Goal: Feedback & Contribution: Submit feedback/report problem

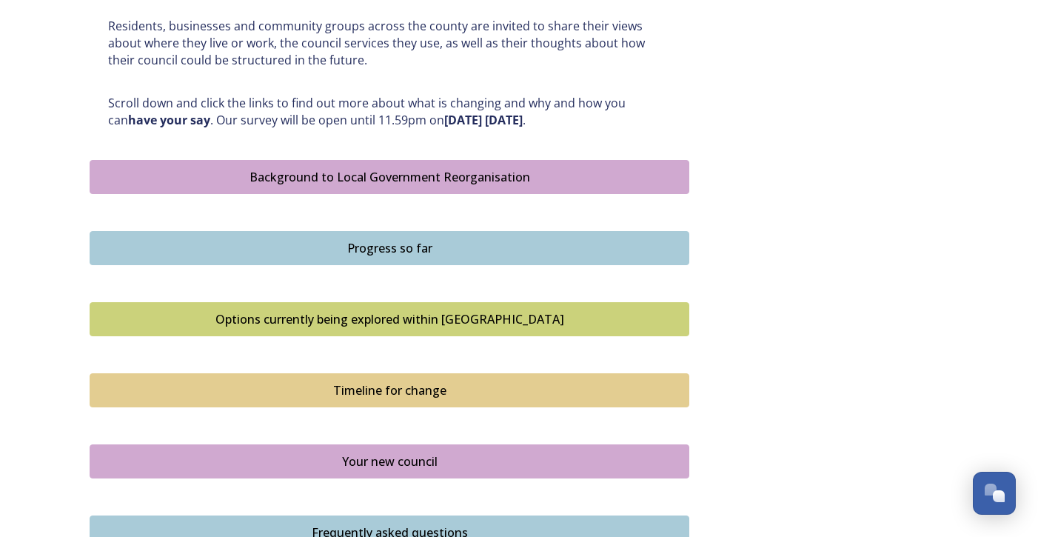
scroll to position [760, 0]
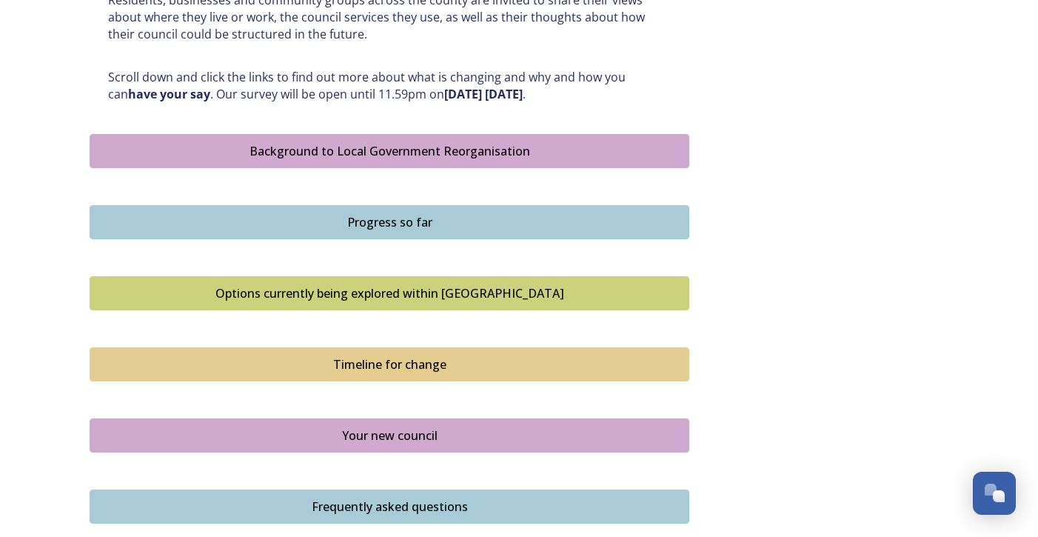
click at [430, 296] on div "Options currently being explored within [GEOGRAPHIC_DATA]" at bounding box center [389, 293] width 583 height 18
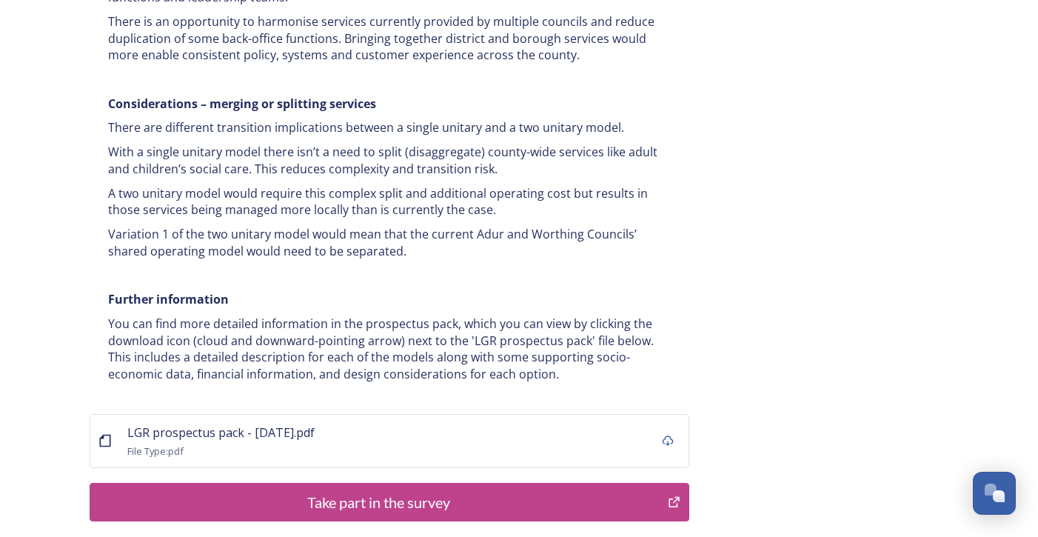
scroll to position [2887, 0]
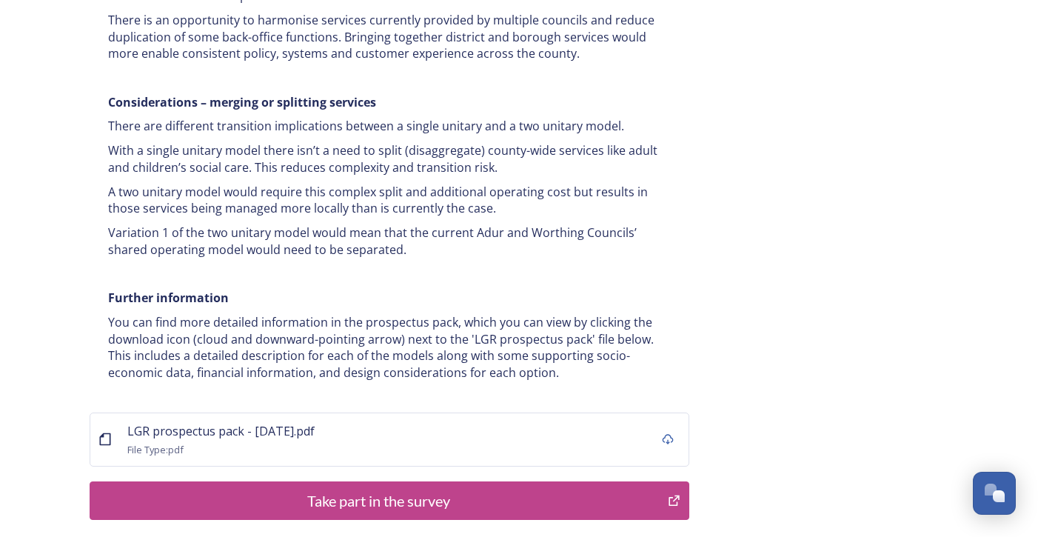
click at [367, 489] on div "Take part in the survey" at bounding box center [379, 500] width 562 height 22
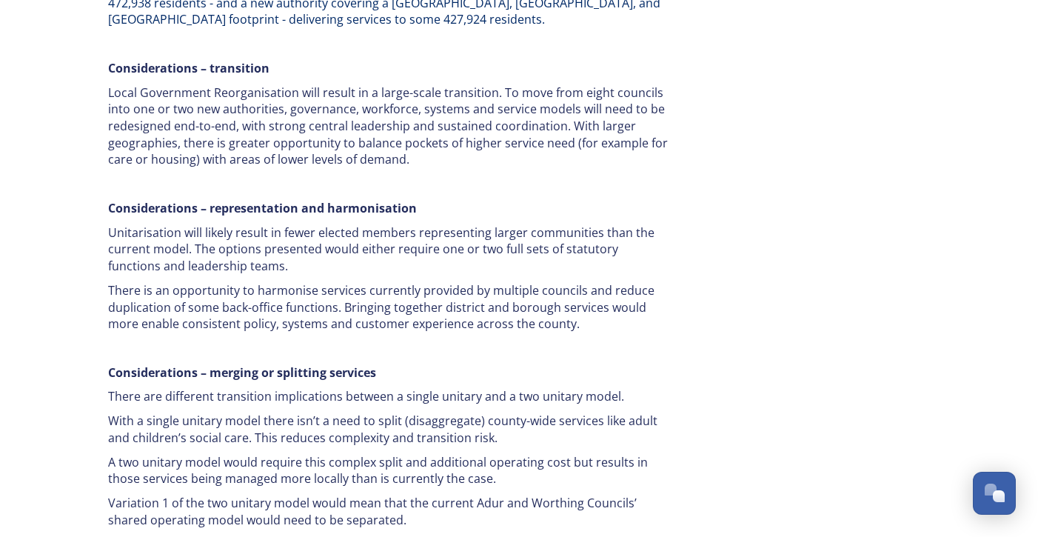
scroll to position [2591, 0]
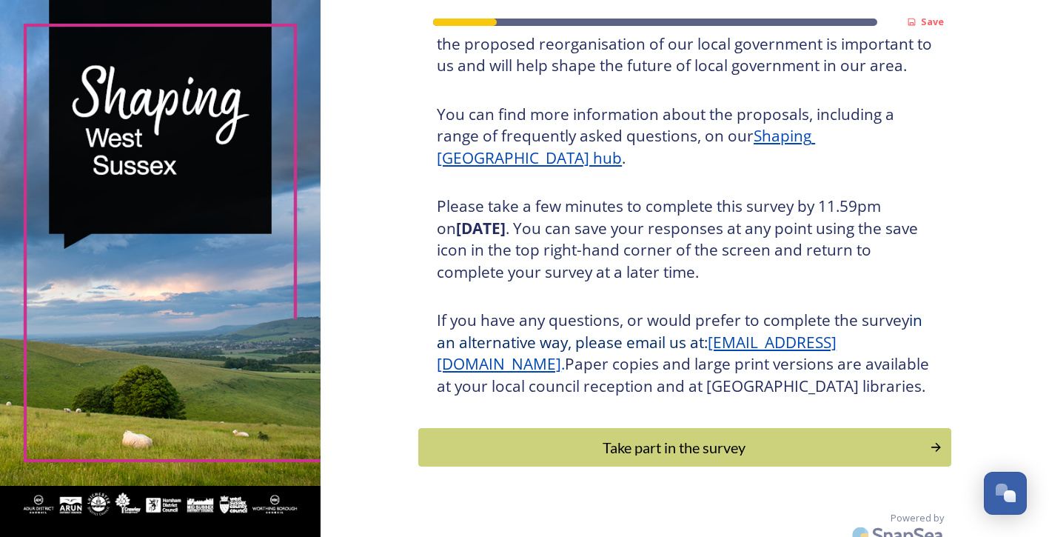
scroll to position [175, 0]
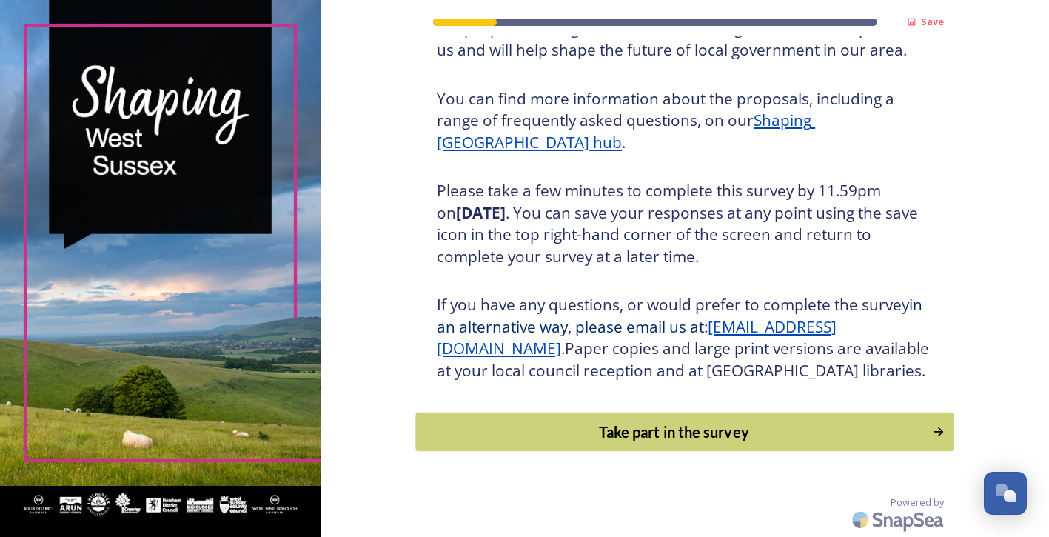
click at [643, 432] on div "Take part in the survey" at bounding box center [674, 432] width 500 height 22
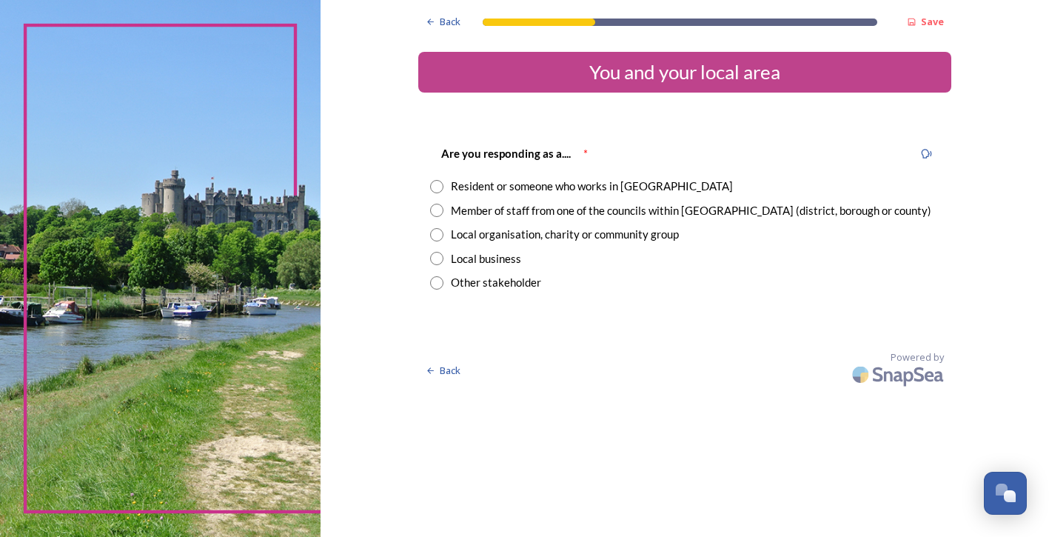
click at [437, 187] on input "radio" at bounding box center [436, 186] width 13 height 13
radio input "true"
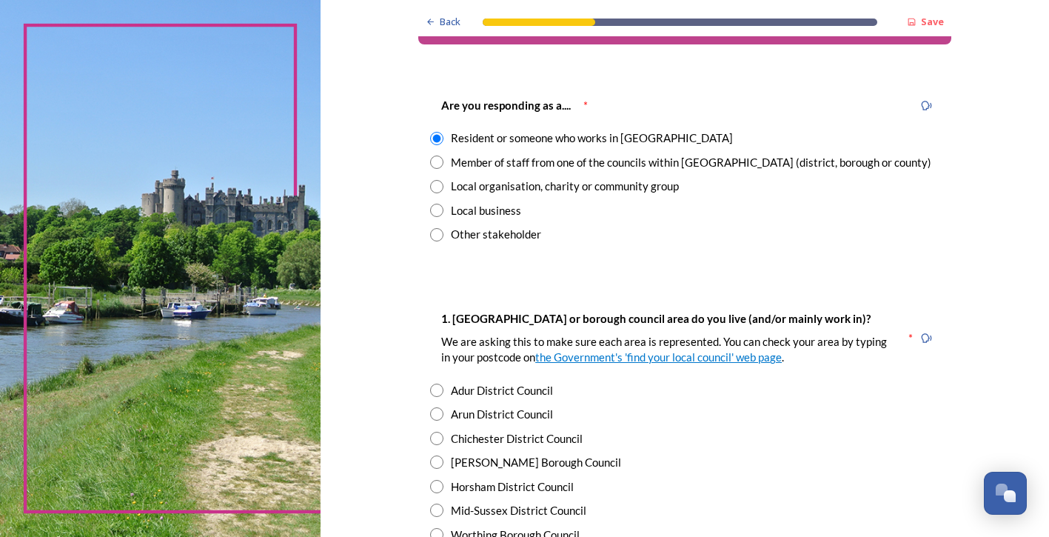
scroll to position [74, 0]
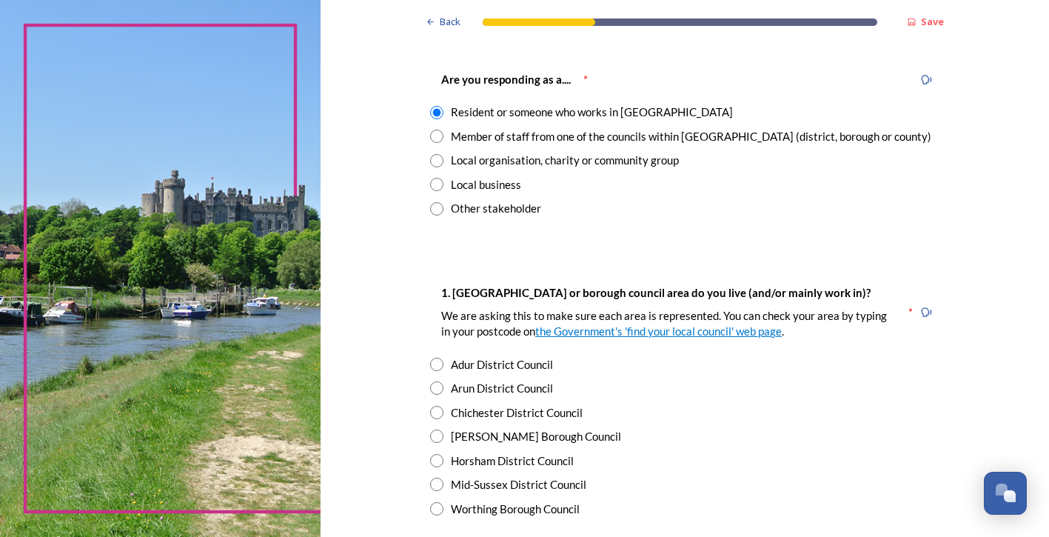
click at [430, 391] on input "radio" at bounding box center [436, 387] width 13 height 13
radio input "true"
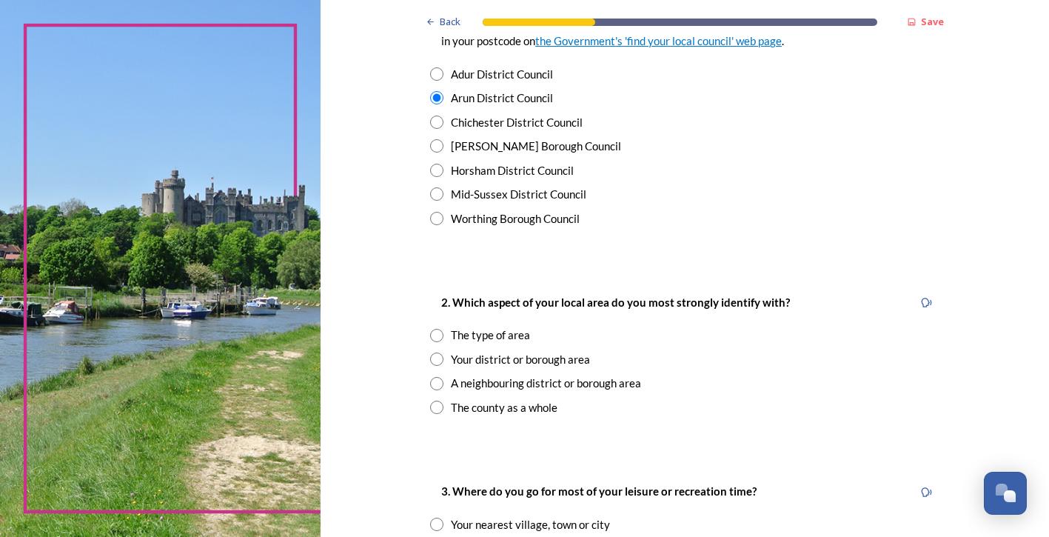
scroll to position [370, 0]
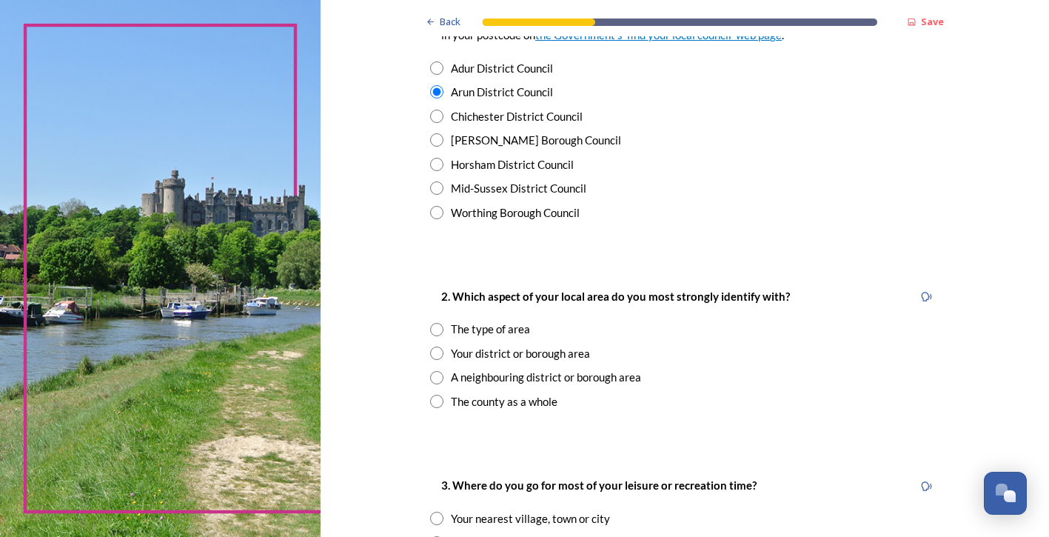
click at [434, 352] on input "radio" at bounding box center [436, 352] width 13 height 13
radio input "true"
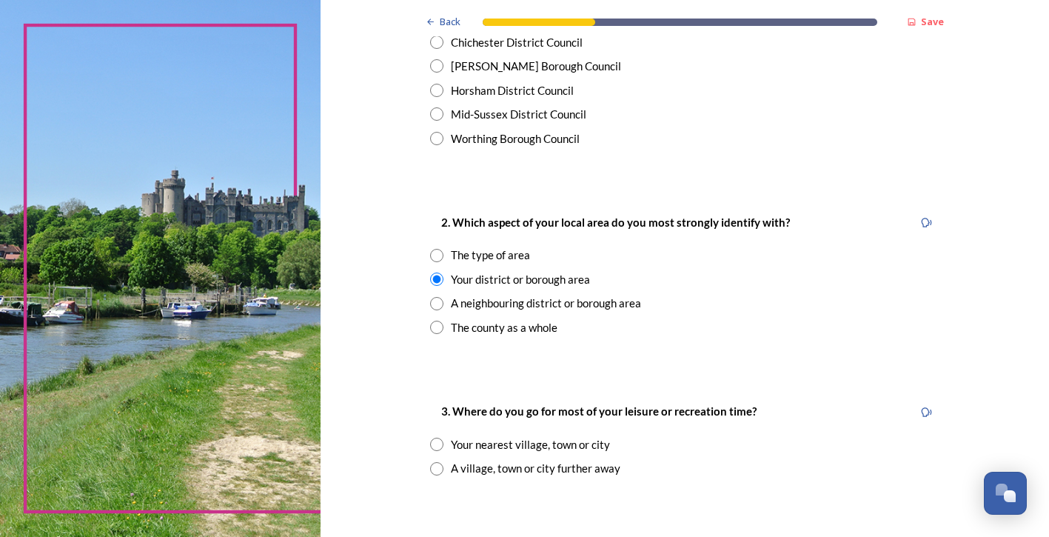
scroll to position [518, 0]
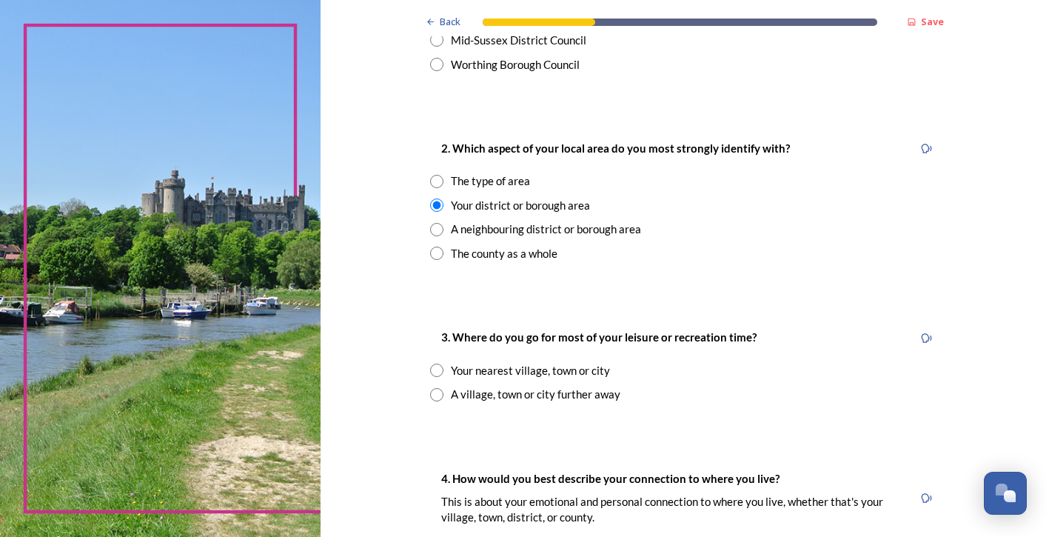
click at [432, 372] on input "radio" at bounding box center [436, 370] width 13 height 13
radio input "true"
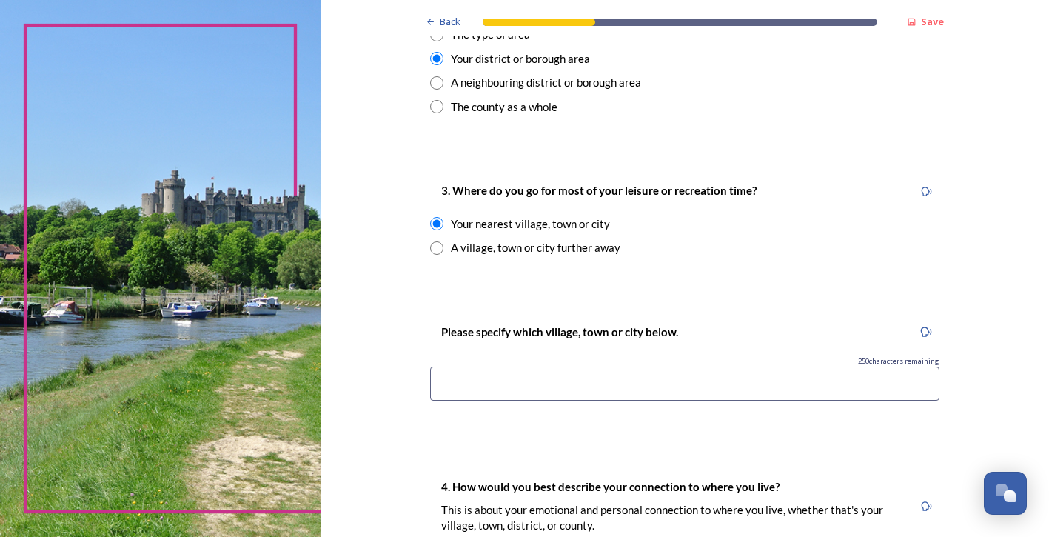
scroll to position [666, 0]
click at [456, 378] on input at bounding box center [684, 382] width 509 height 34
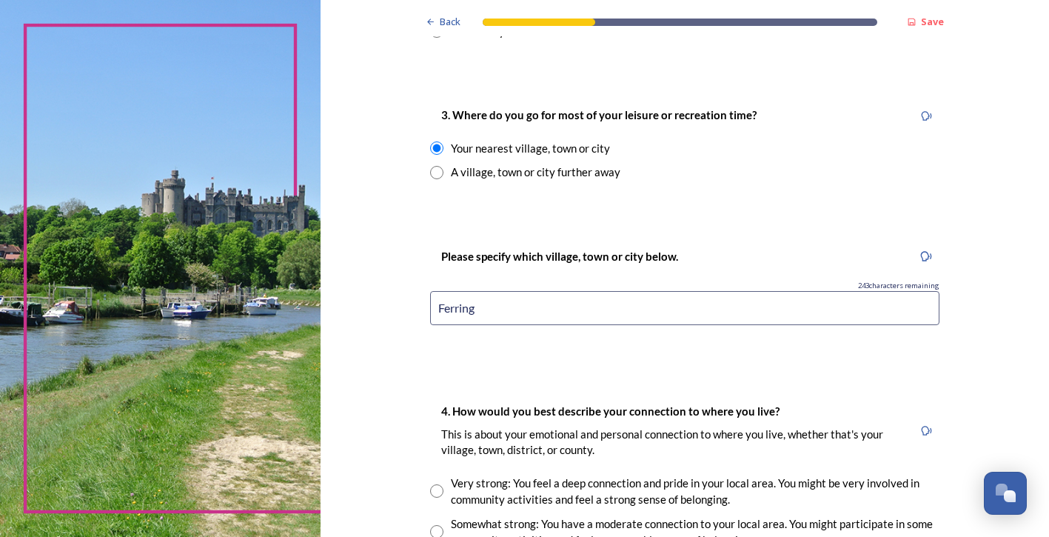
scroll to position [814, 0]
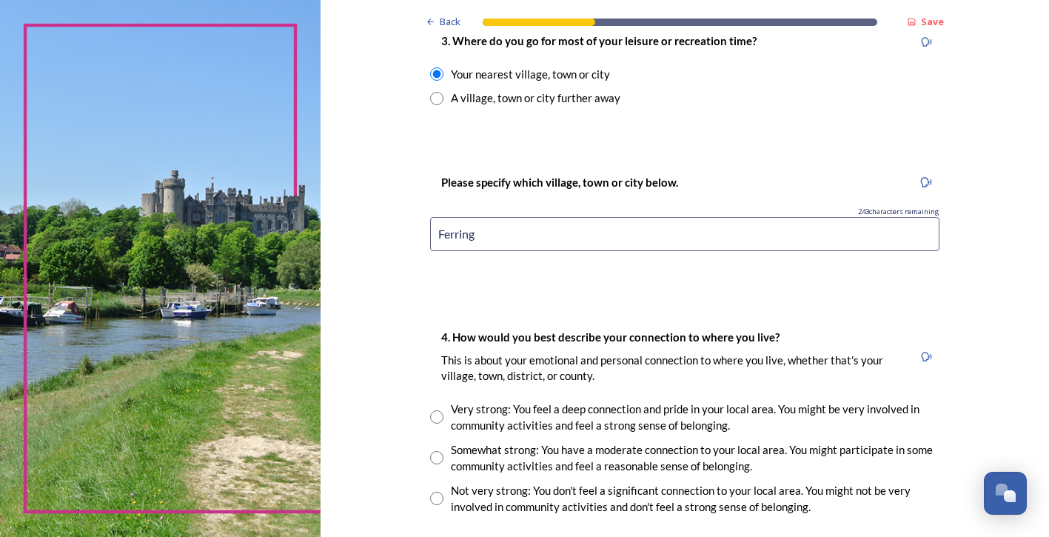
type input "Ferring"
click at [430, 416] on input "radio" at bounding box center [436, 416] width 13 height 13
radio input "true"
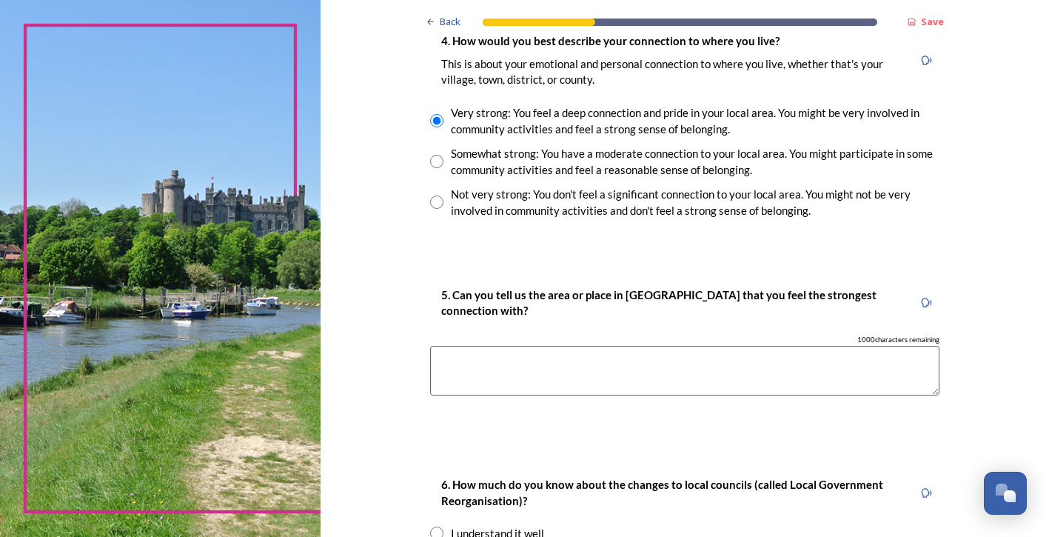
scroll to position [1036, 0]
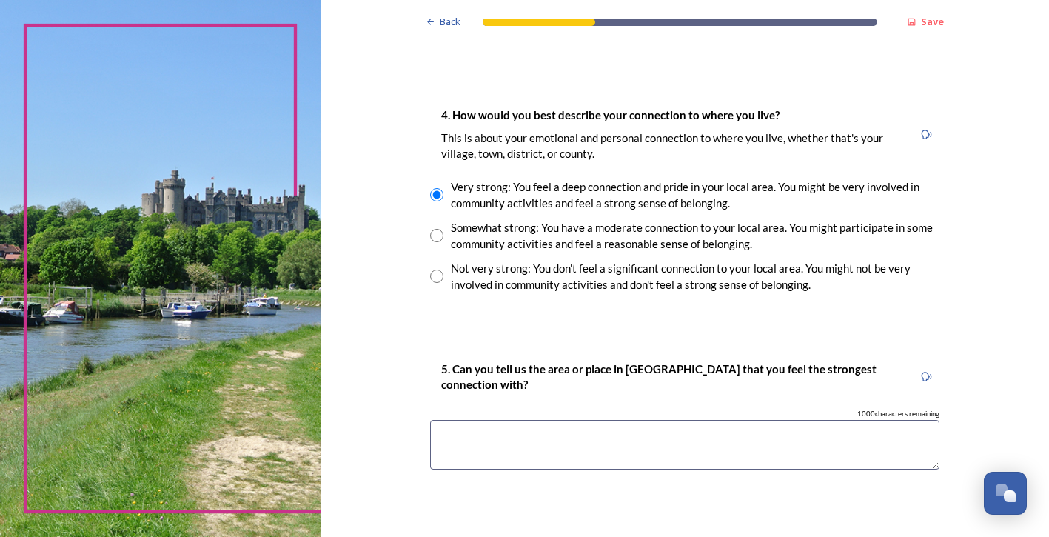
click at [435, 429] on textarea at bounding box center [684, 445] width 509 height 50
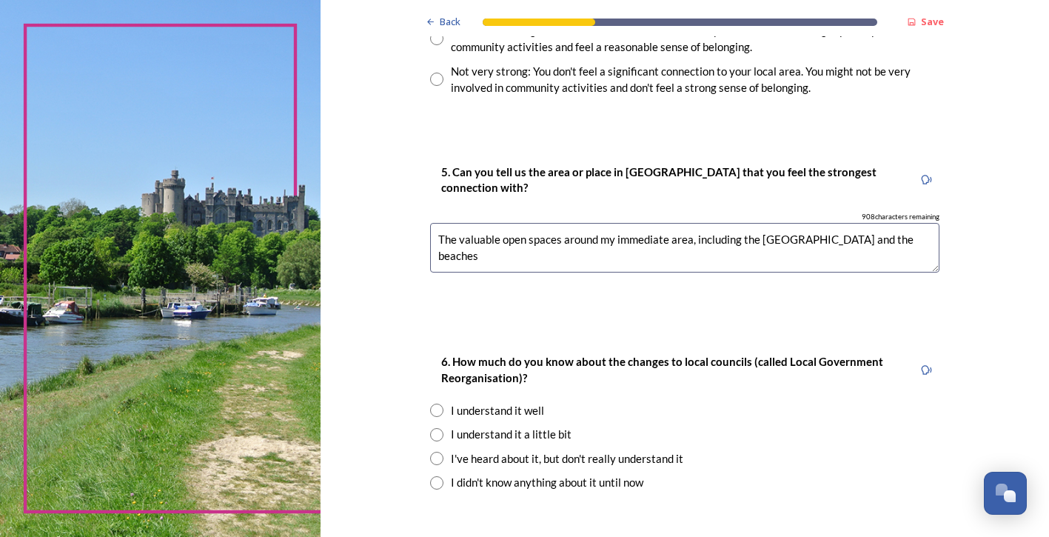
scroll to position [1259, 0]
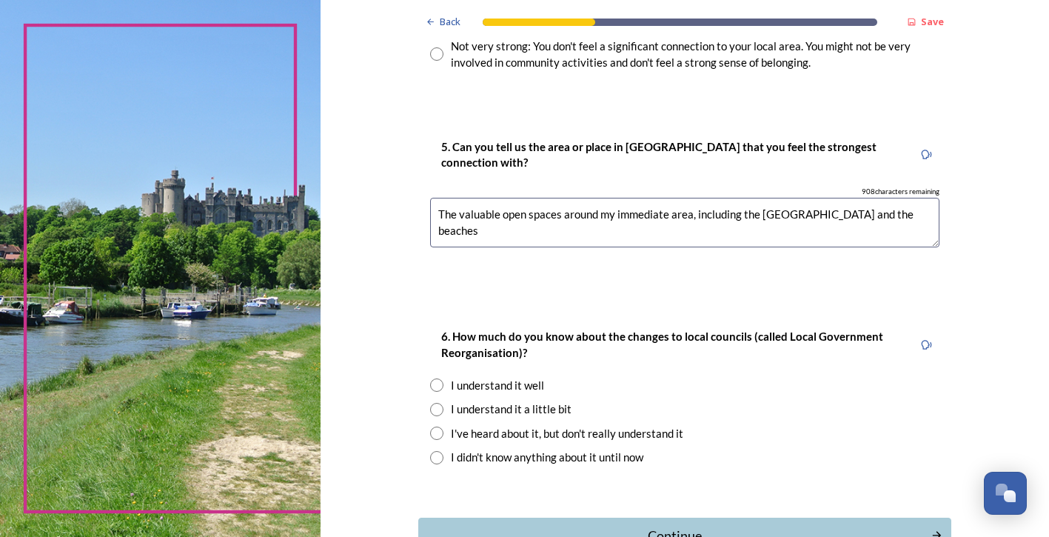
type textarea "The valuable open spaces around my immediate area, including the [GEOGRAPHIC_DA…"
click at [433, 384] on input "radio" at bounding box center [436, 384] width 13 height 13
radio input "true"
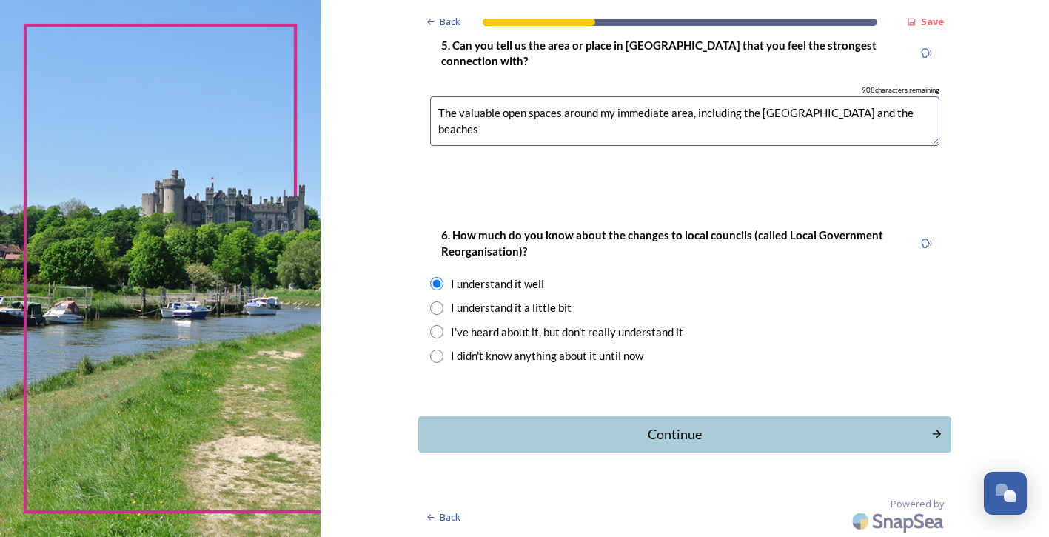
scroll to position [1361, 0]
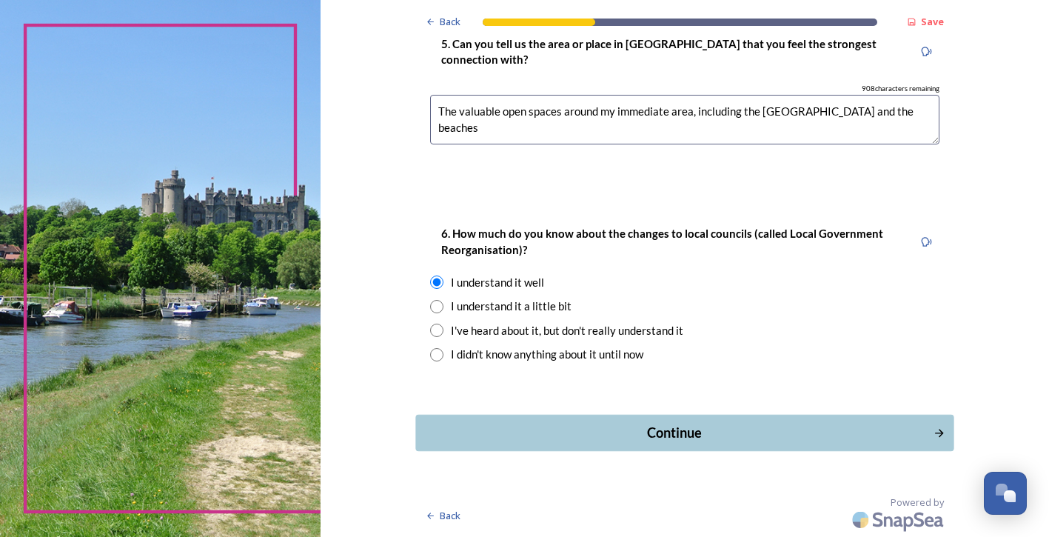
click at [671, 432] on div "Continue" at bounding box center [674, 433] width 501 height 20
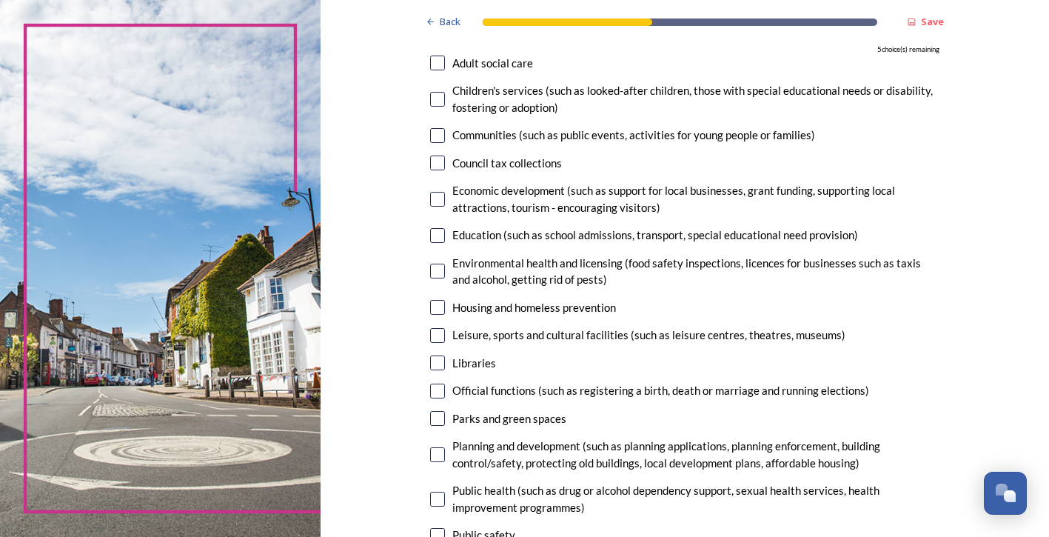
scroll to position [148, 0]
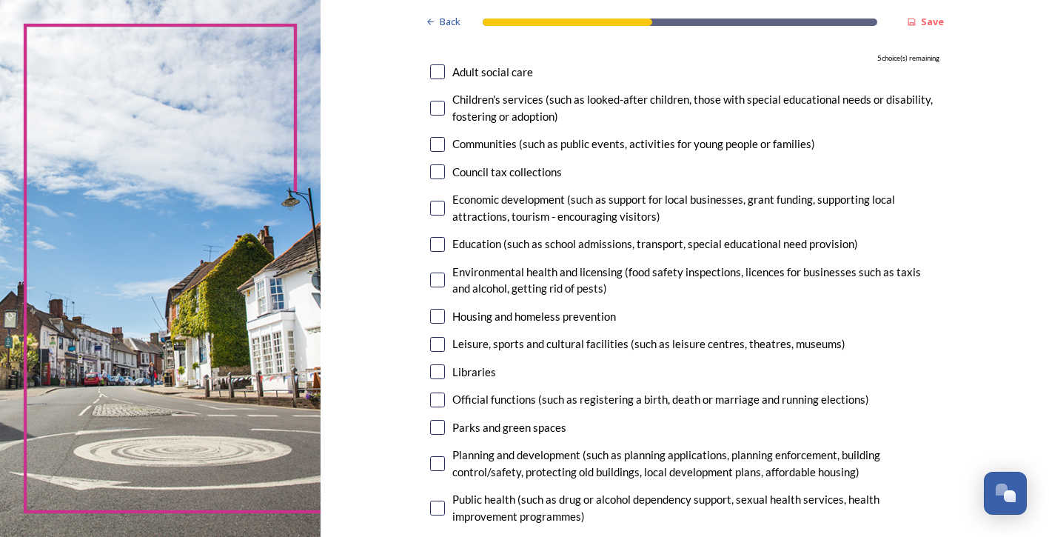
click at [431, 73] on input "checkbox" at bounding box center [437, 71] width 15 height 15
checkbox input "true"
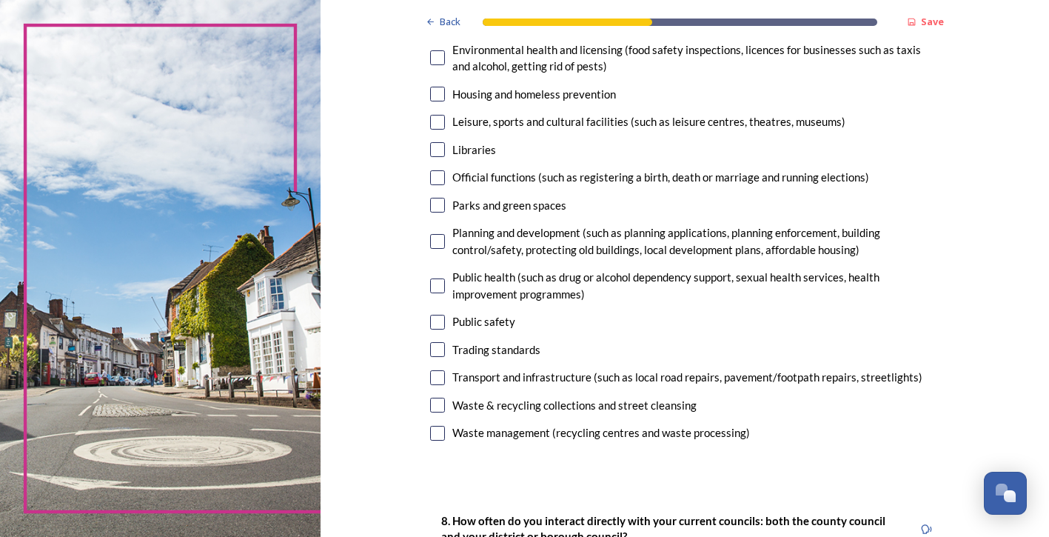
scroll to position [296, 0]
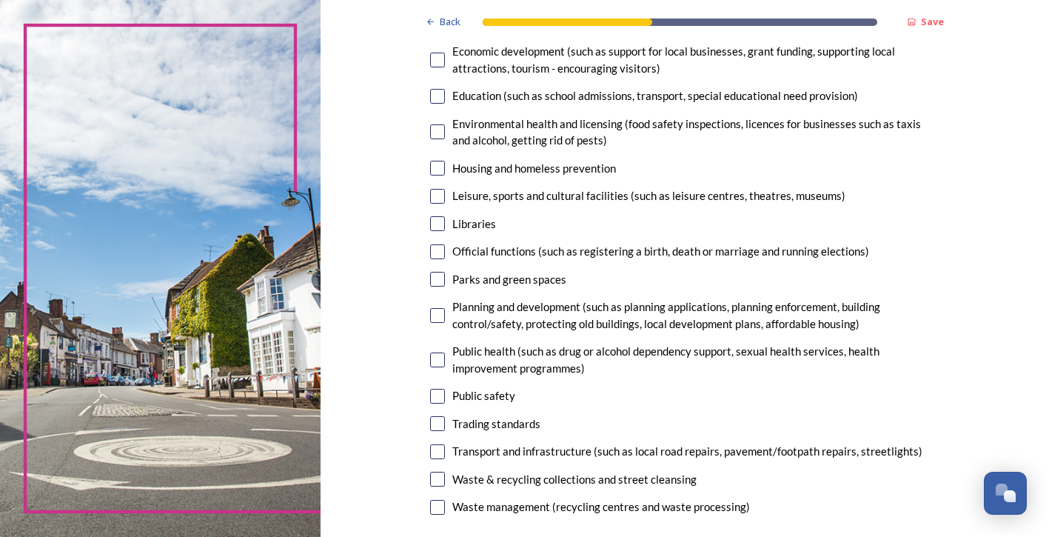
click at [432, 278] on input "checkbox" at bounding box center [437, 279] width 15 height 15
checkbox input "true"
click at [431, 315] on input "checkbox" at bounding box center [437, 315] width 15 height 15
checkbox input "true"
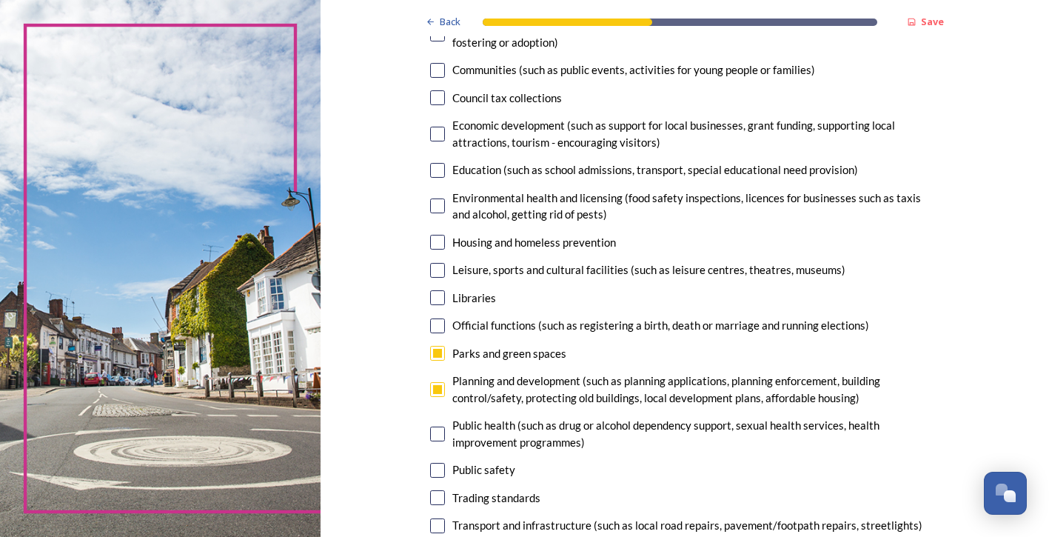
click at [432, 269] on input "checkbox" at bounding box center [437, 270] width 15 height 15
checkbox input "true"
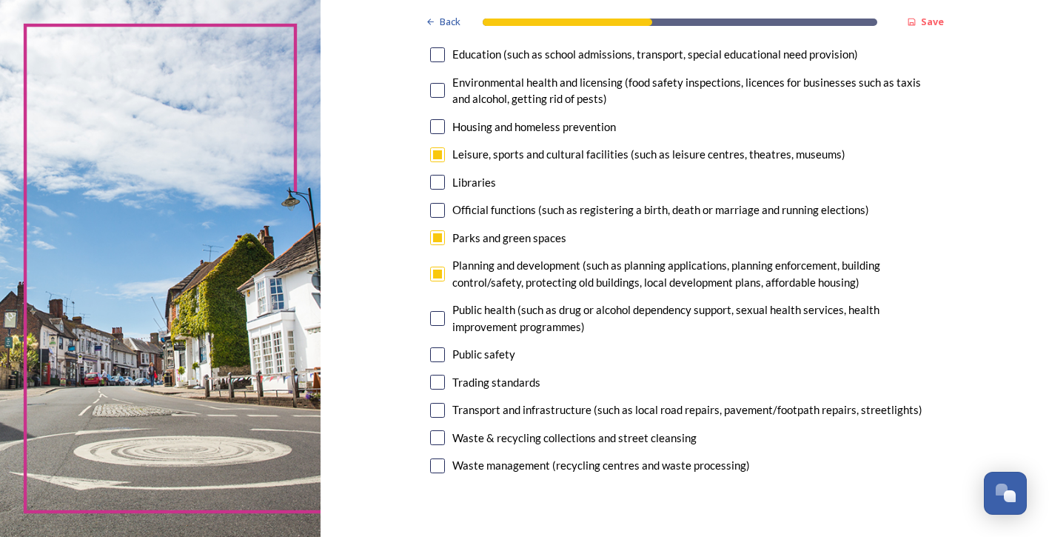
scroll to position [370, 0]
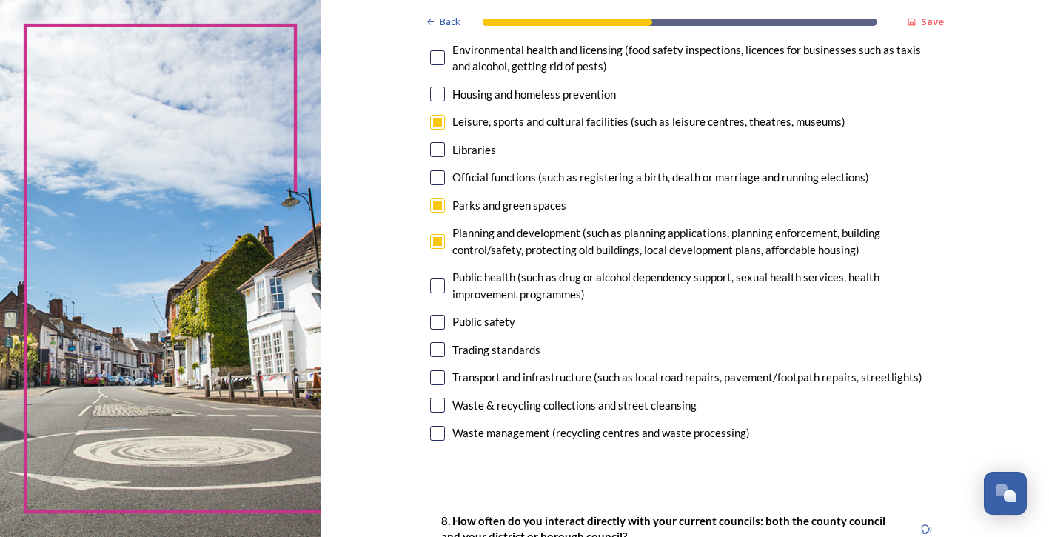
click at [430, 376] on input "checkbox" at bounding box center [437, 377] width 15 height 15
checkbox input "true"
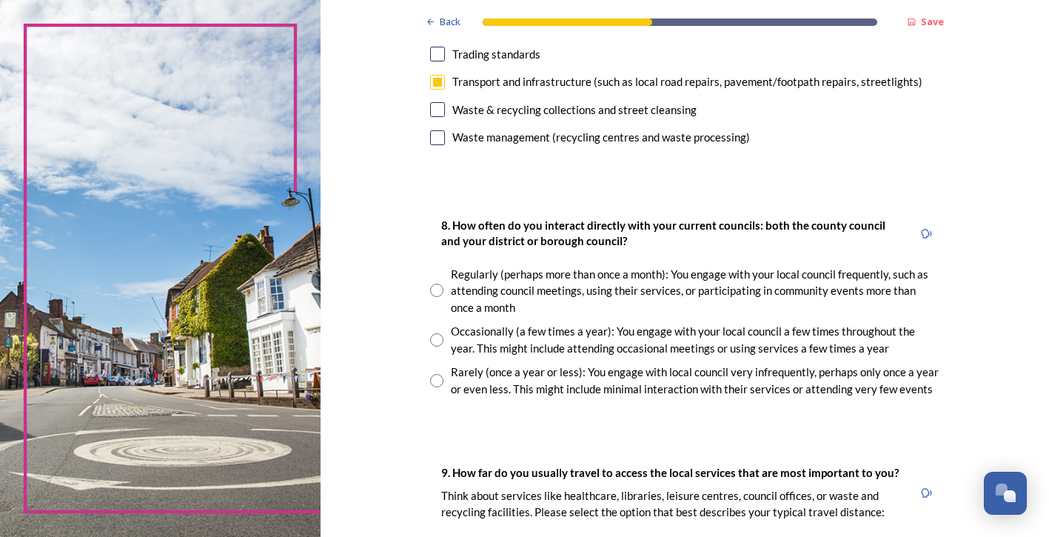
scroll to position [666, 0]
click at [430, 286] on input "radio" at bounding box center [436, 289] width 13 height 13
radio input "true"
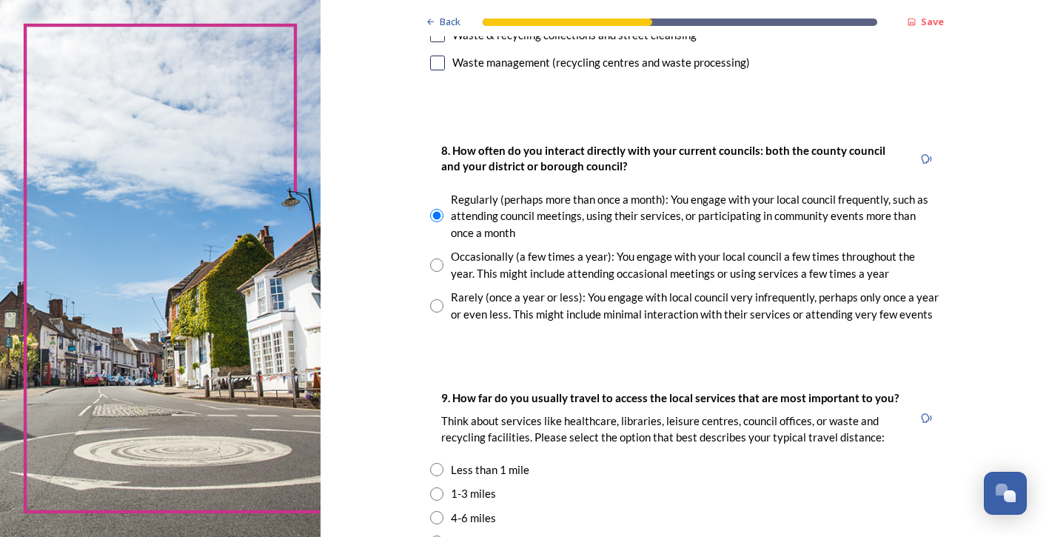
scroll to position [814, 0]
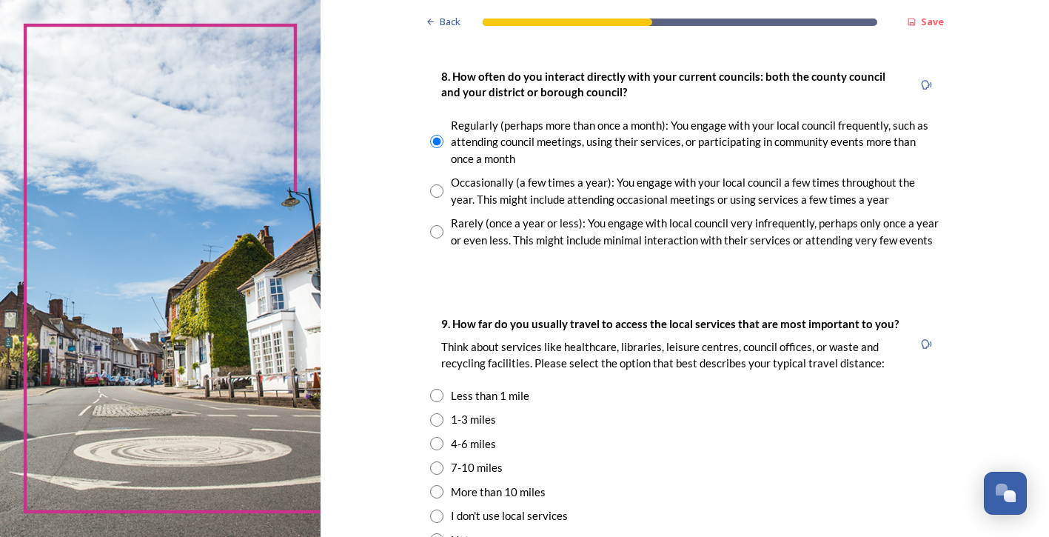
click at [430, 444] on input "radio" at bounding box center [436, 443] width 13 height 13
radio input "true"
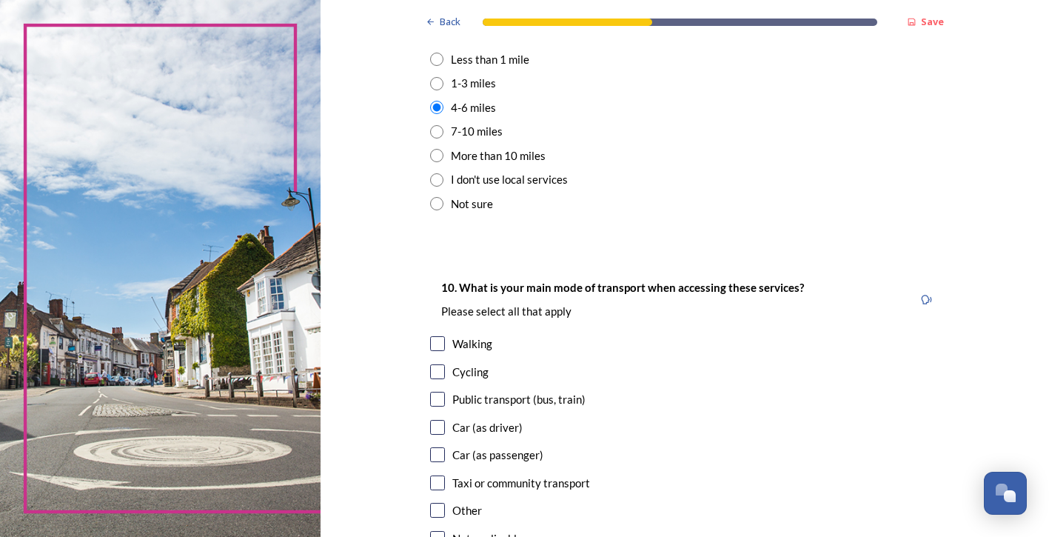
scroll to position [1185, 0]
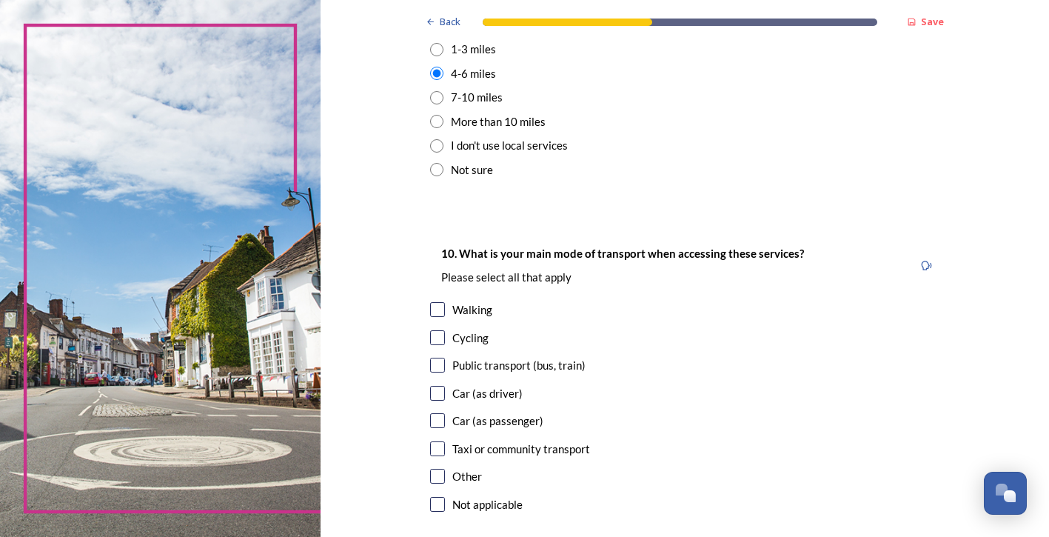
click at [434, 394] on input "checkbox" at bounding box center [437, 393] width 15 height 15
checkbox input "true"
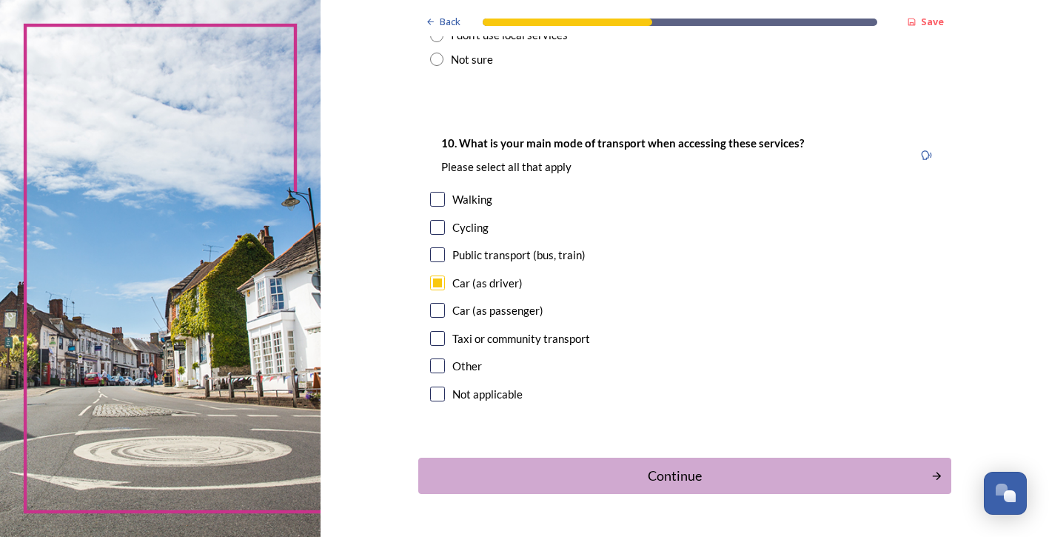
scroll to position [1333, 0]
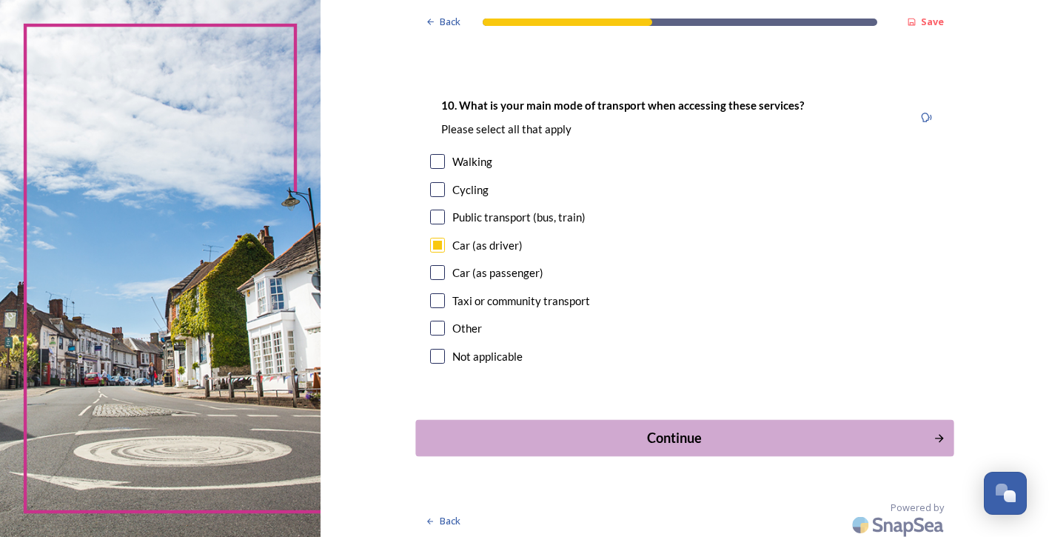
click at [674, 440] on div "Continue" at bounding box center [674, 438] width 501 height 20
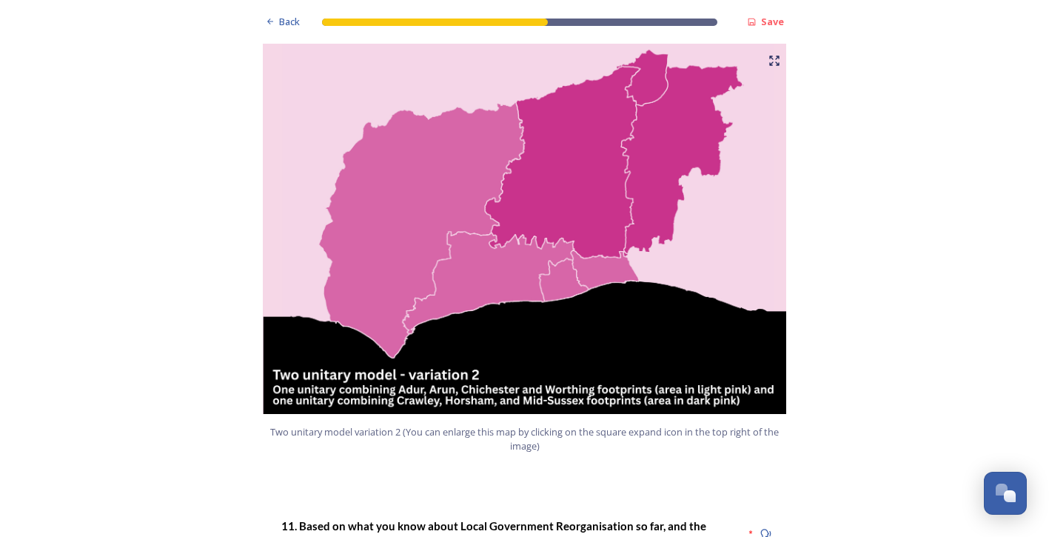
scroll to position [1703, 0]
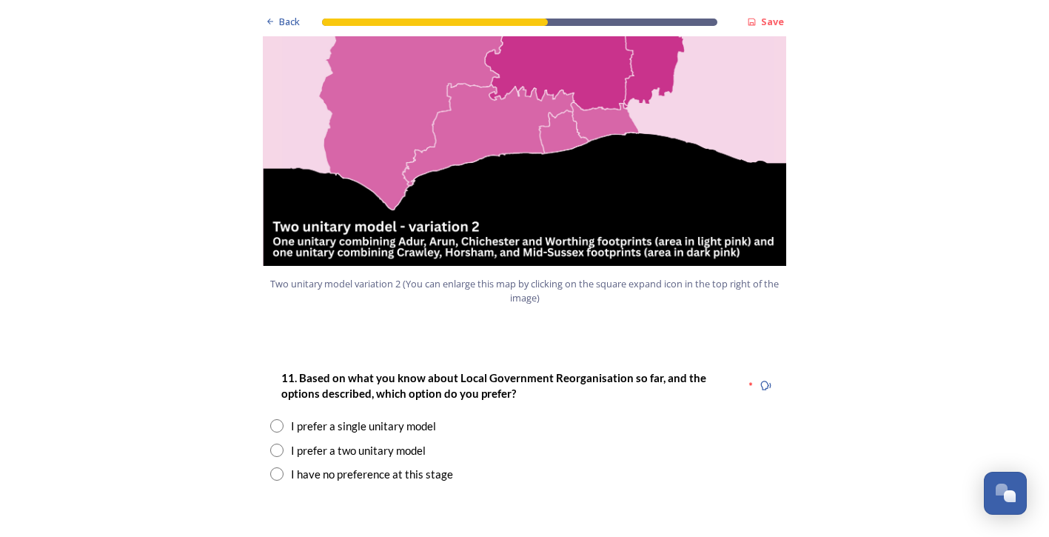
click at [270, 443] on input "radio" at bounding box center [276, 449] width 13 height 13
radio input "true"
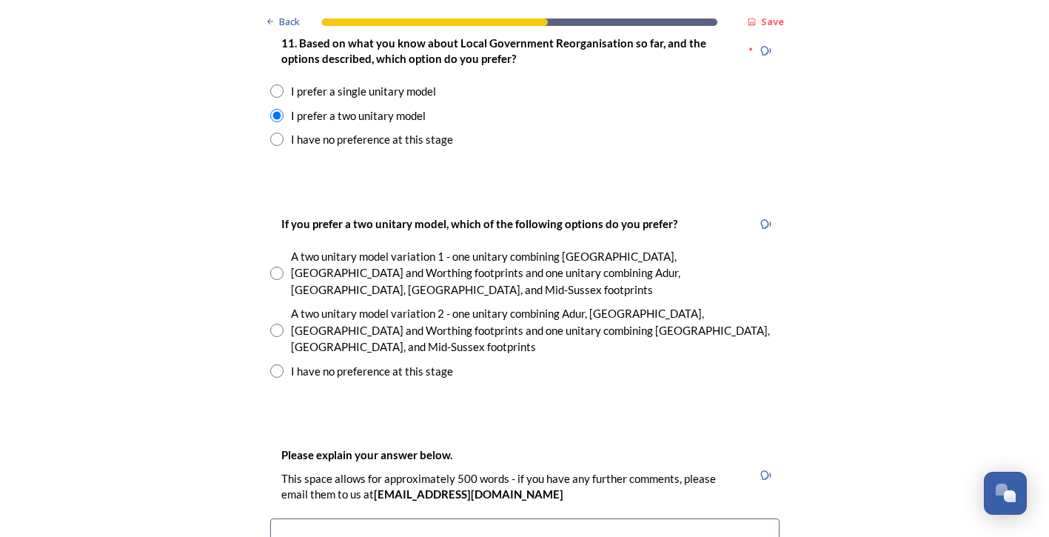
scroll to position [2073, 0]
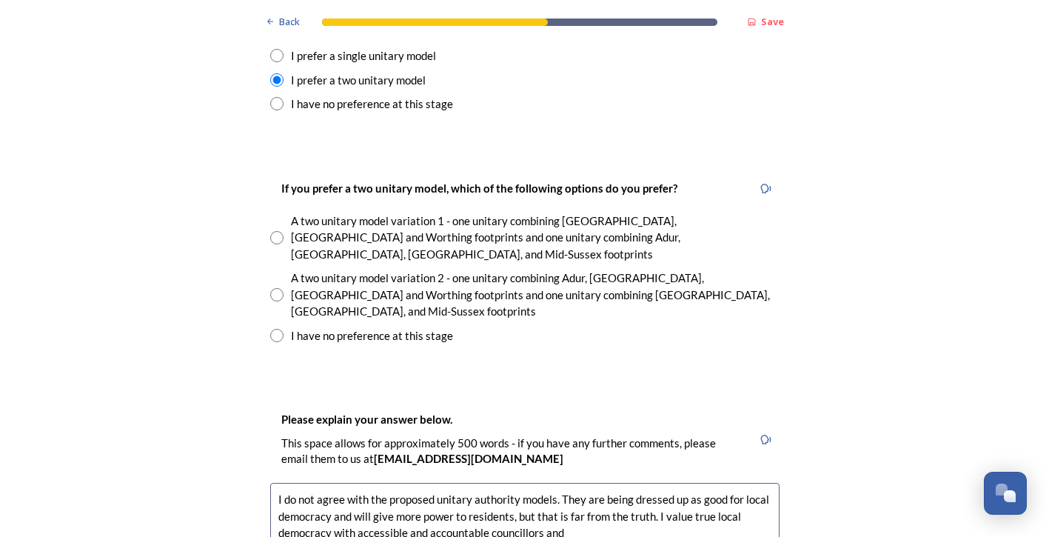
drag, startPoint x: 569, startPoint y: 456, endPoint x: 585, endPoint y: 456, distance: 16.3
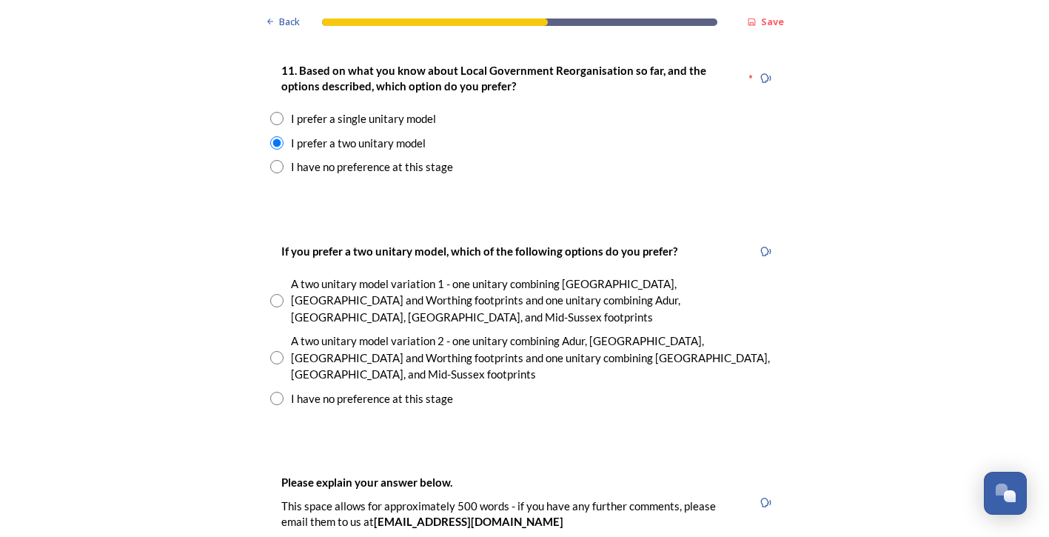
scroll to position [1925, 0]
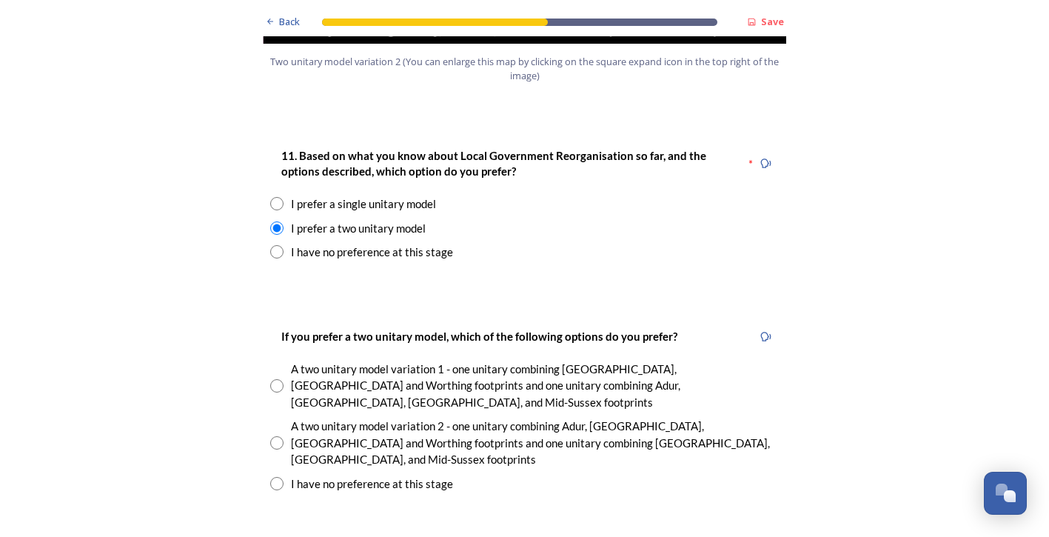
type textarea "I do not agree with the proposed unitary authority models. They are being dress…"
click at [271, 245] on input "radio" at bounding box center [276, 251] width 13 height 13
radio input "true"
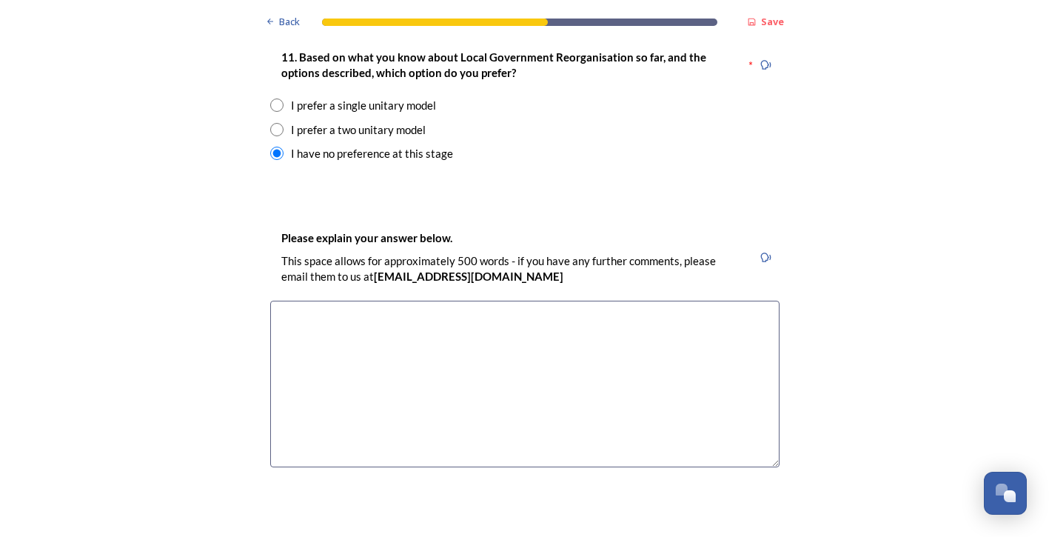
scroll to position [1999, 0]
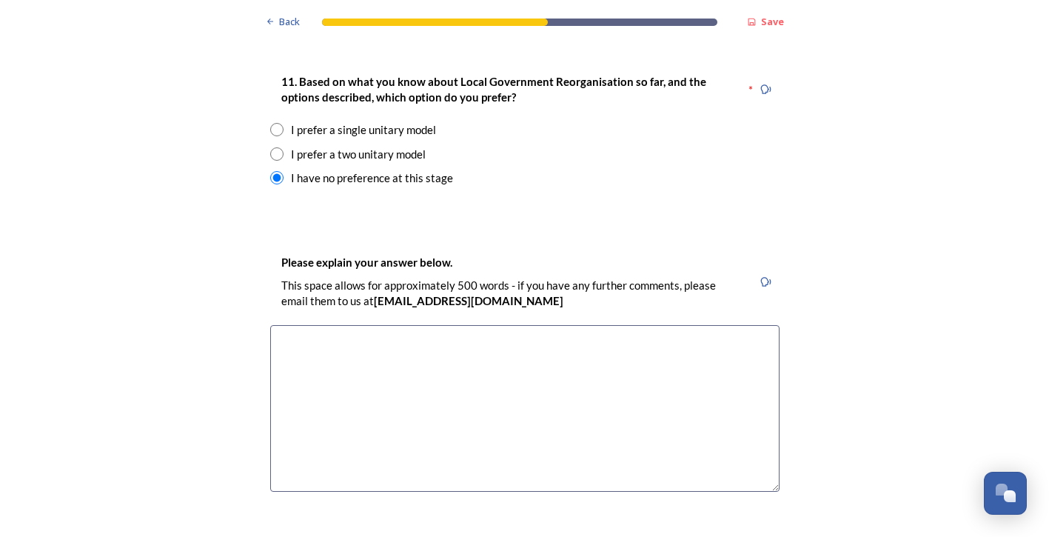
click at [273, 147] on input "radio" at bounding box center [276, 153] width 13 height 13
radio input "true"
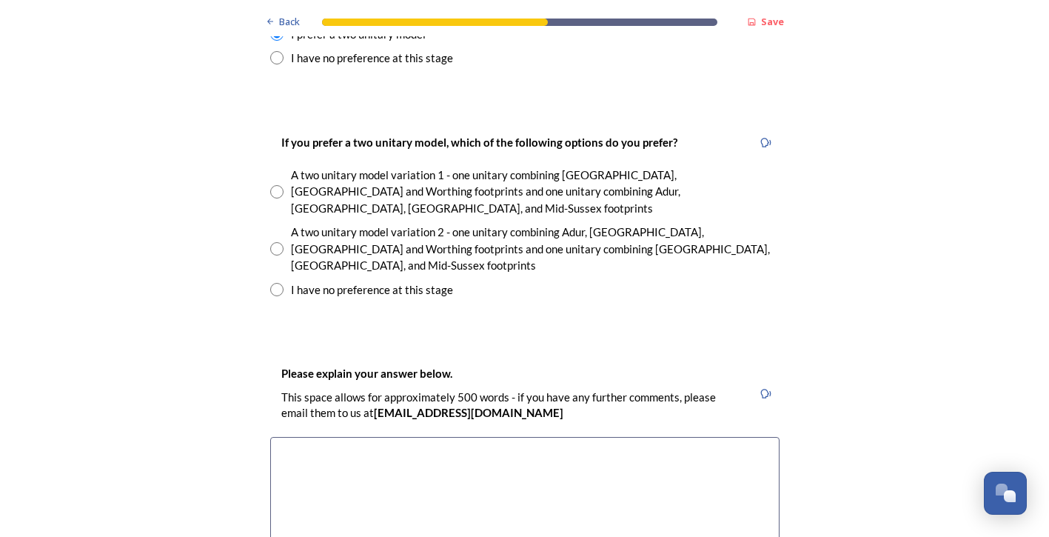
scroll to position [1969, 0]
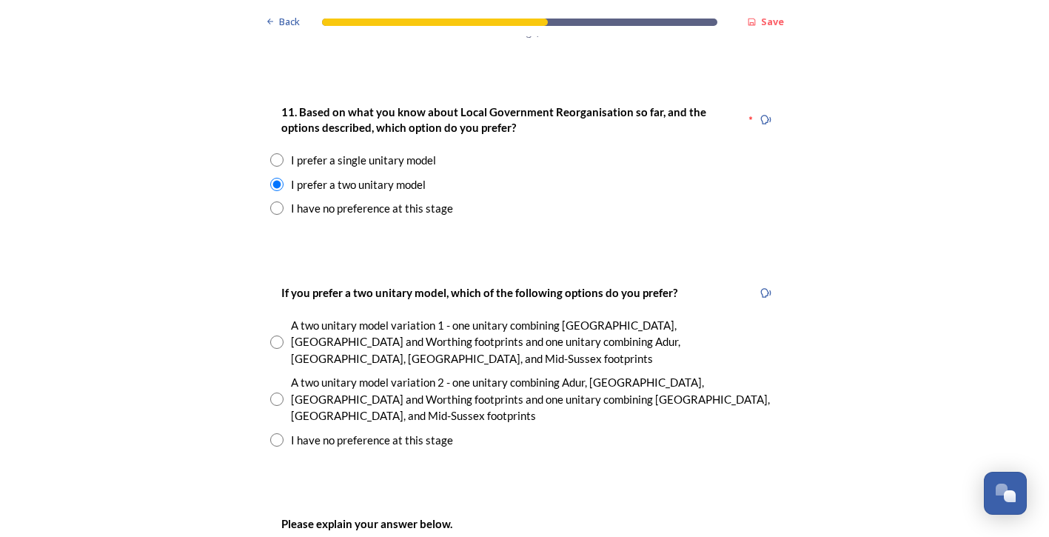
click at [270, 201] on input "radio" at bounding box center [276, 207] width 13 height 13
radio input "true"
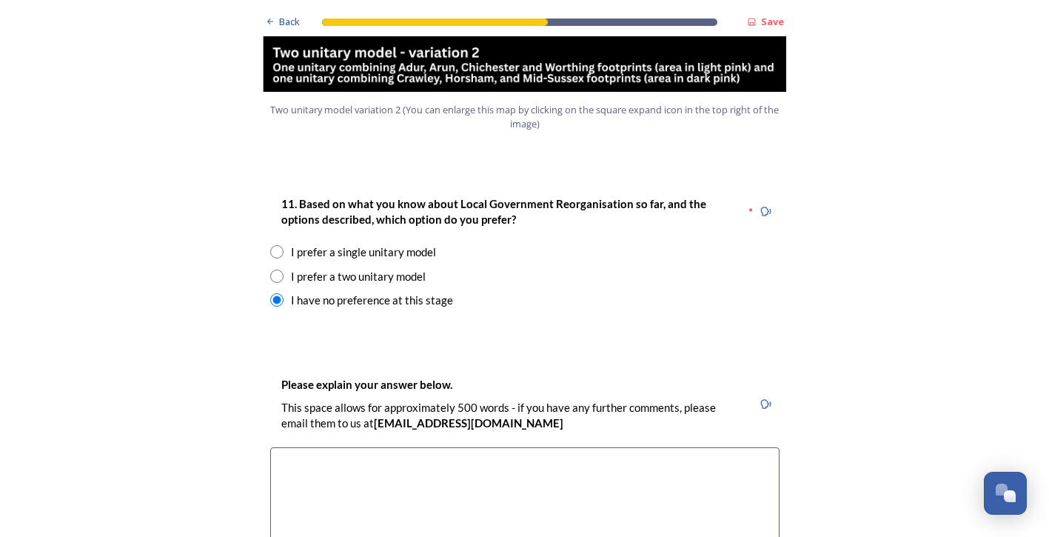
scroll to position [1895, 0]
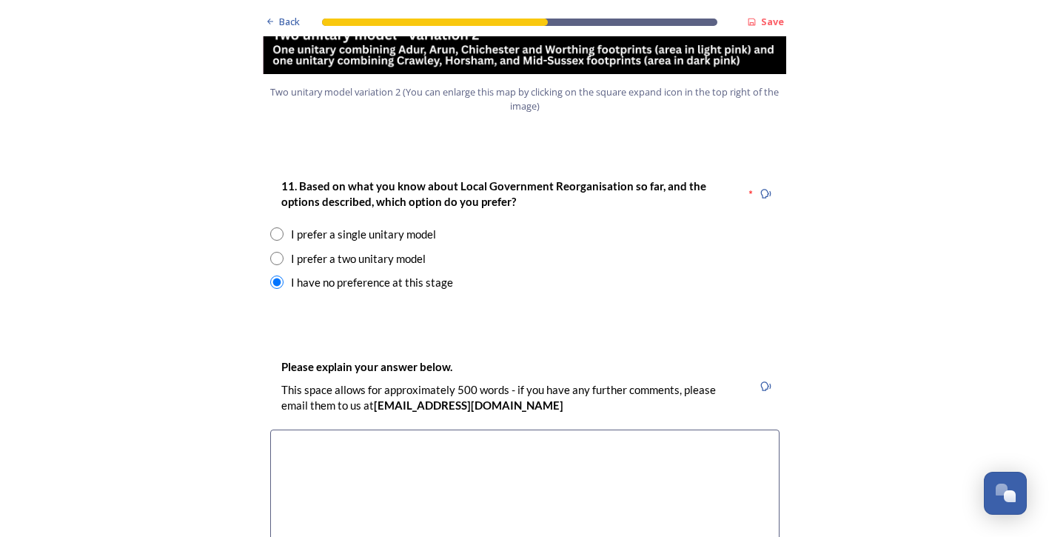
click at [295, 429] on textarea at bounding box center [524, 512] width 509 height 167
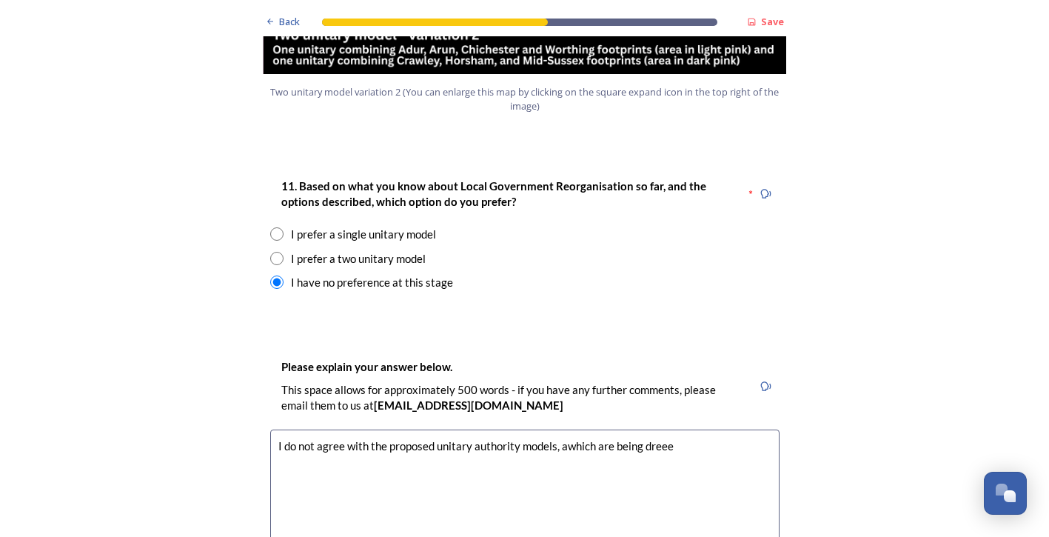
click at [563, 429] on textarea "I do not agree with the proposed unitary authority models, awhich are being dre…" at bounding box center [524, 512] width 509 height 167
click at [669, 429] on textarea "I do not agree with the proposed unitary authority models, which are being dreee" at bounding box center [524, 512] width 509 height 167
click at [429, 429] on textarea "I do not agree with the proposed unitary authority models, which are being dres…" at bounding box center [524, 512] width 509 height 167
click at [497, 429] on textarea "I do not agree with the proposed unitary authority models, which are being dres…" at bounding box center [524, 512] width 509 height 167
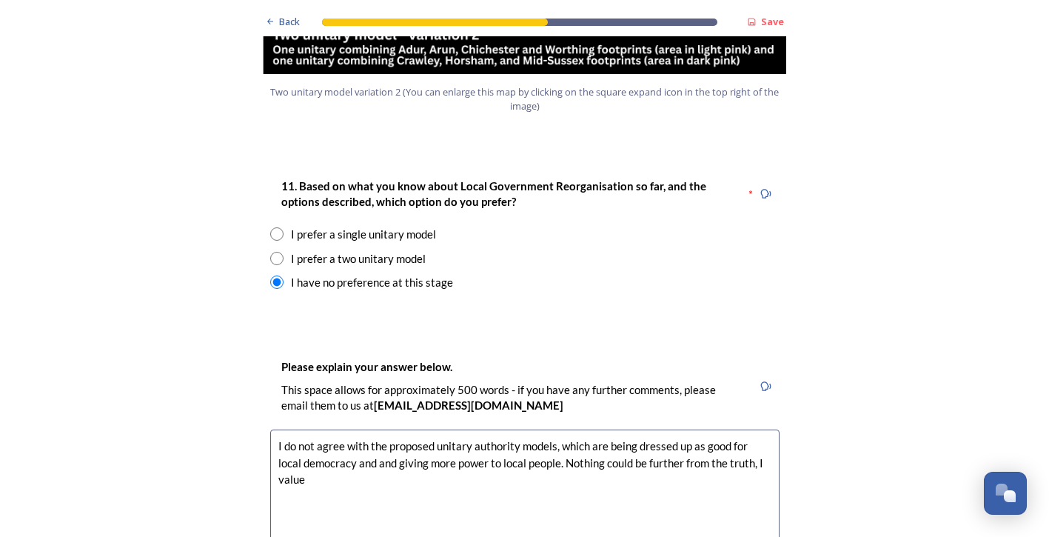
click at [751, 429] on textarea "I do not agree with the proposed unitary authority models, which are being dres…" at bounding box center [524, 512] width 509 height 167
drag, startPoint x: 321, startPoint y: 435, endPoint x: 326, endPoint y: 421, distance: 15.3
click at [322, 434] on textarea "I do not agree with the proposed unitary authority models, which are being dres…" at bounding box center [524, 512] width 509 height 167
click at [365, 436] on textarea "I do not agree with the proposed unitary authority models, which are being dres…" at bounding box center [524, 512] width 509 height 167
click at [428, 438] on textarea "I do not agree with the proposed unitary authority models, which are being dres…" at bounding box center [524, 512] width 509 height 167
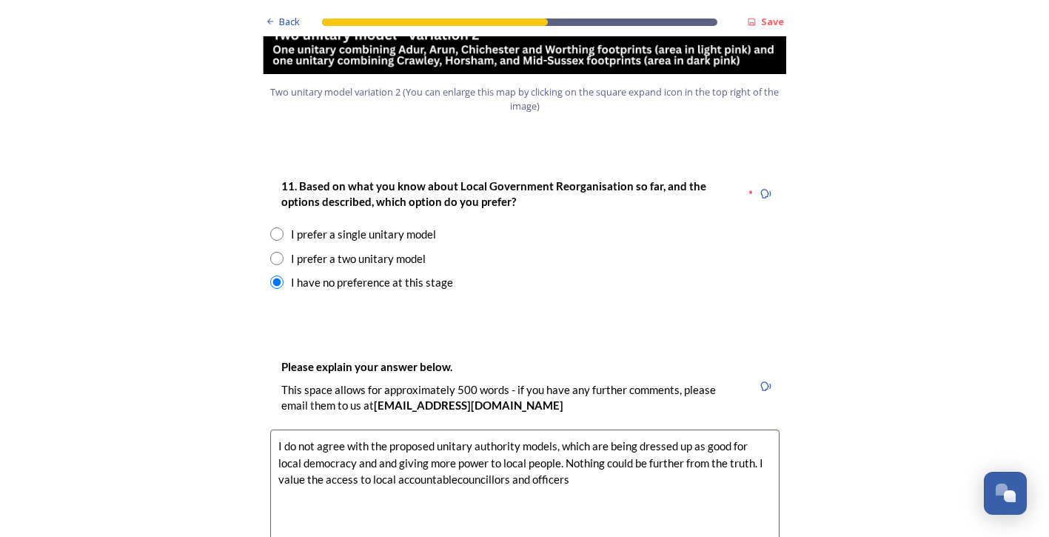
click at [449, 438] on textarea "I do not agree with the proposed unitary authority models, which are being dres…" at bounding box center [524, 512] width 509 height 167
click at [572, 439] on textarea "I do not agree with the proposed unitary authority models, which are being dres…" at bounding box center [524, 512] width 509 height 167
click at [529, 458] on textarea "I do not agree with the proposed unitary authority models, which are being dres…" at bounding box center [524, 512] width 509 height 167
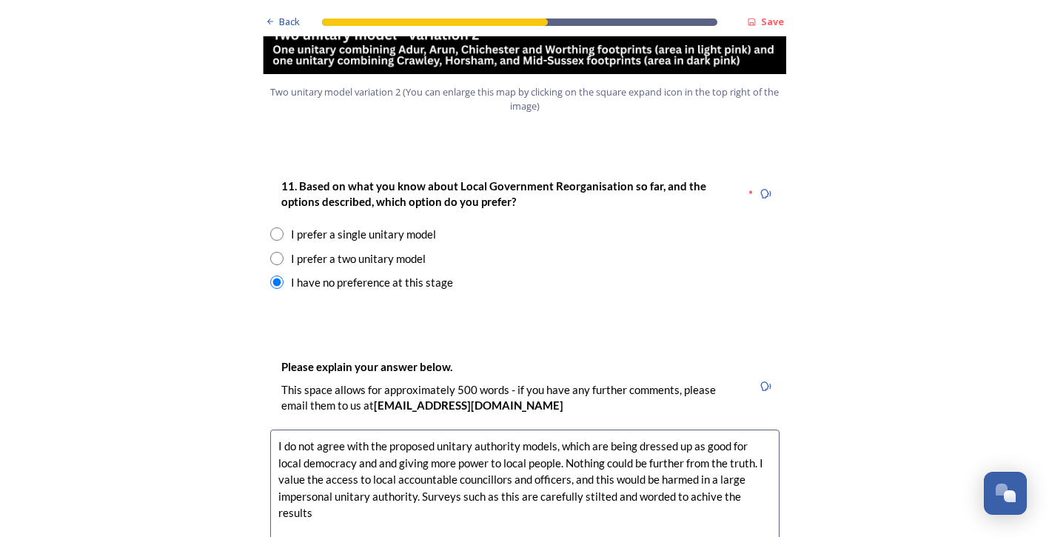
click at [700, 455] on textarea "I do not agree with the proposed unitary authority models, which are being dres…" at bounding box center [524, 512] width 509 height 167
click at [320, 466] on textarea "I do not agree with the proposed unitary authority models, which are being dres…" at bounding box center [524, 512] width 509 height 167
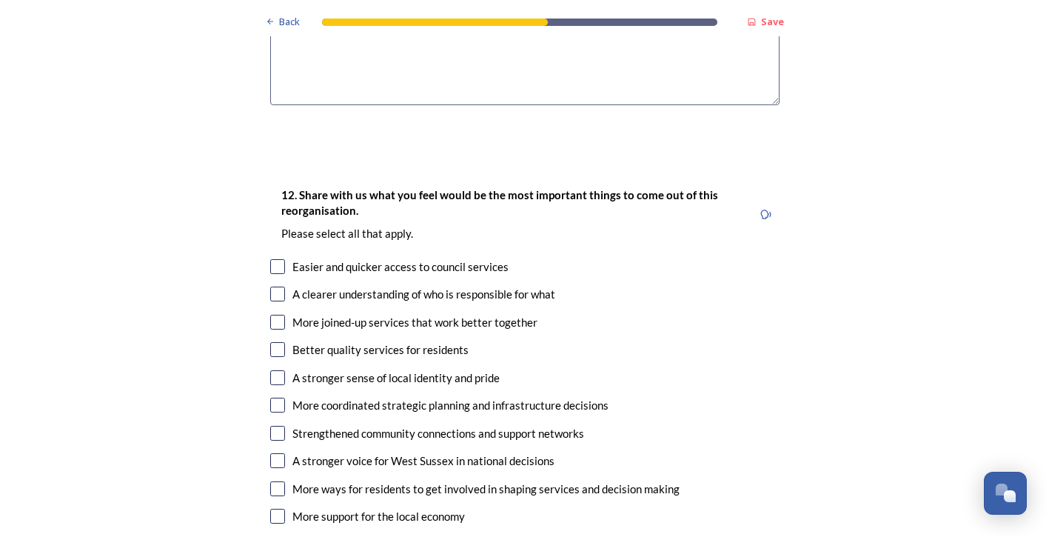
scroll to position [2413, 0]
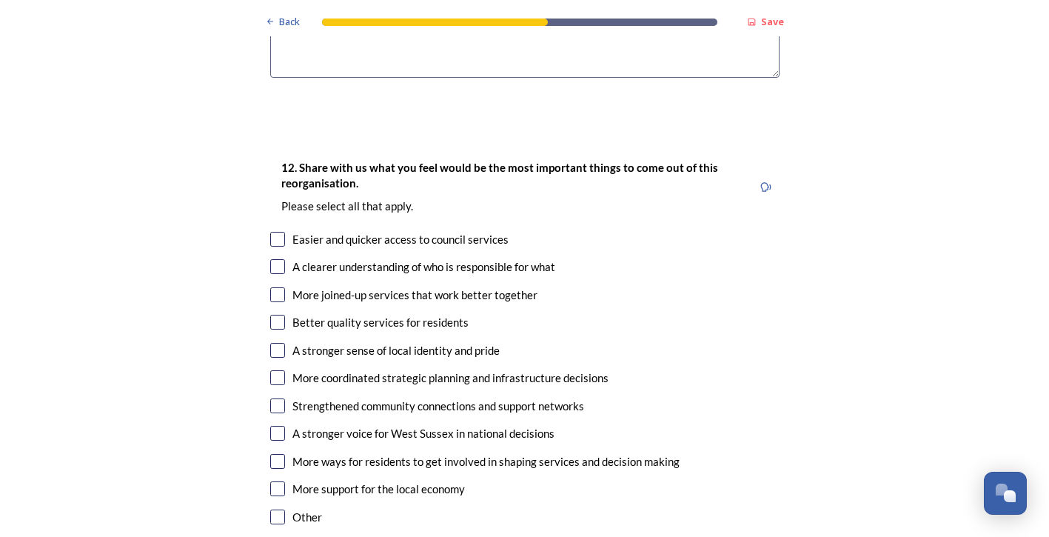
type textarea "I do not agree with the proposed unitary authority models, which are being dres…"
click at [270, 509] on input "checkbox" at bounding box center [277, 516] width 15 height 15
checkbox input "true"
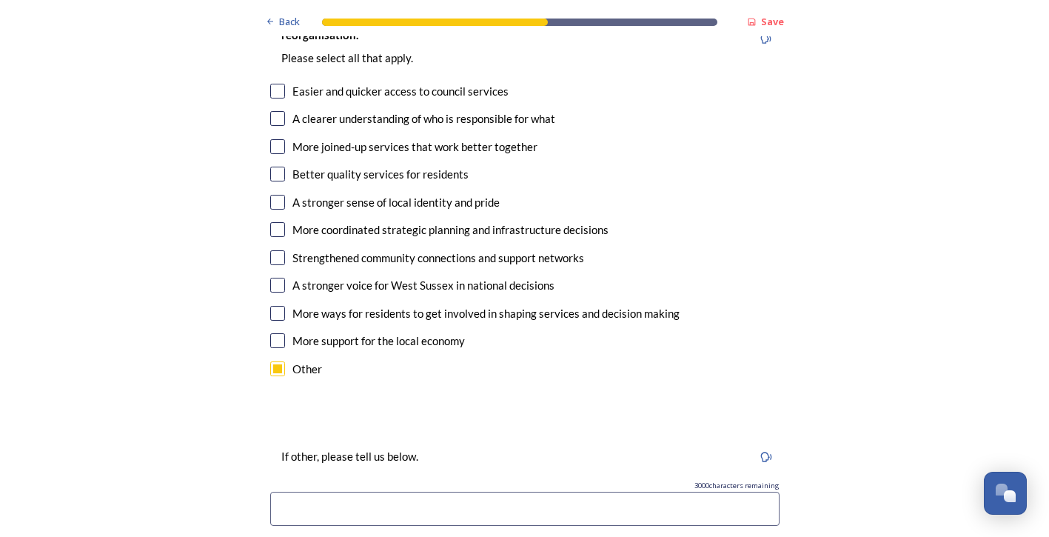
scroll to position [2635, 0]
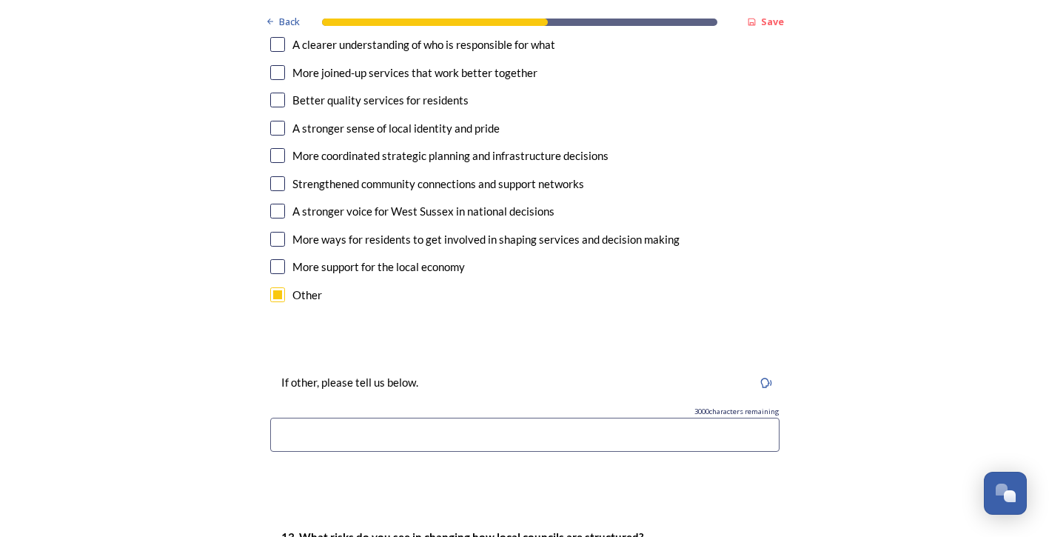
click at [283, 418] on input at bounding box center [524, 435] width 509 height 34
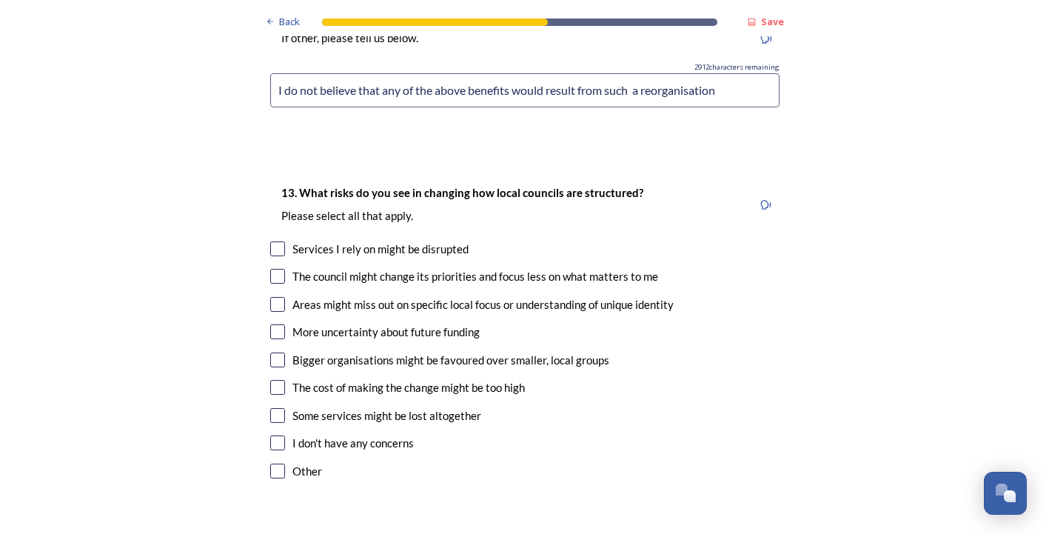
scroll to position [3005, 0]
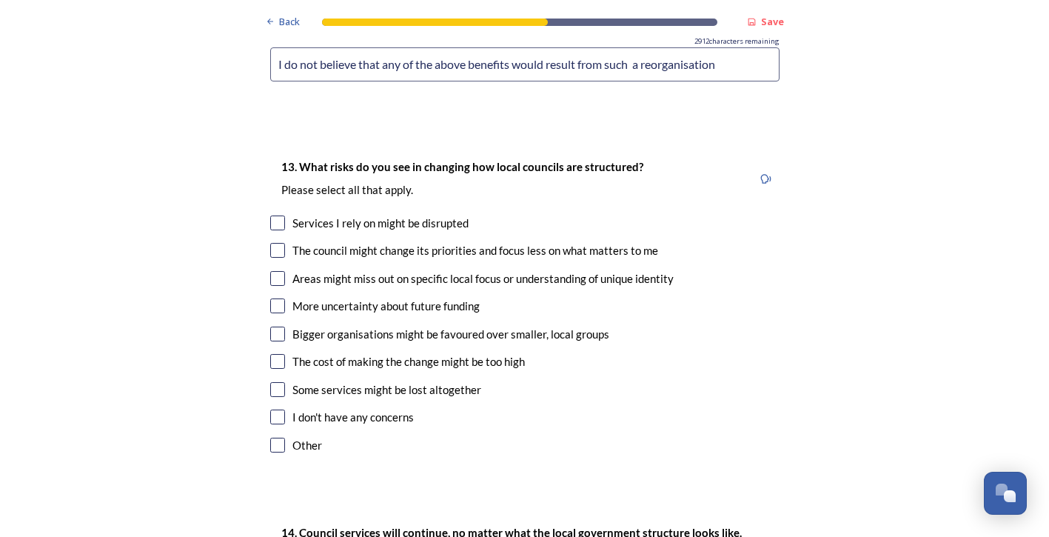
type input "I do not believe that any of the above benefits would result from such a reorga…"
click at [270, 215] on input "checkbox" at bounding box center [277, 222] width 15 height 15
checkbox input "true"
click at [272, 243] on input "checkbox" at bounding box center [277, 250] width 15 height 15
checkbox input "true"
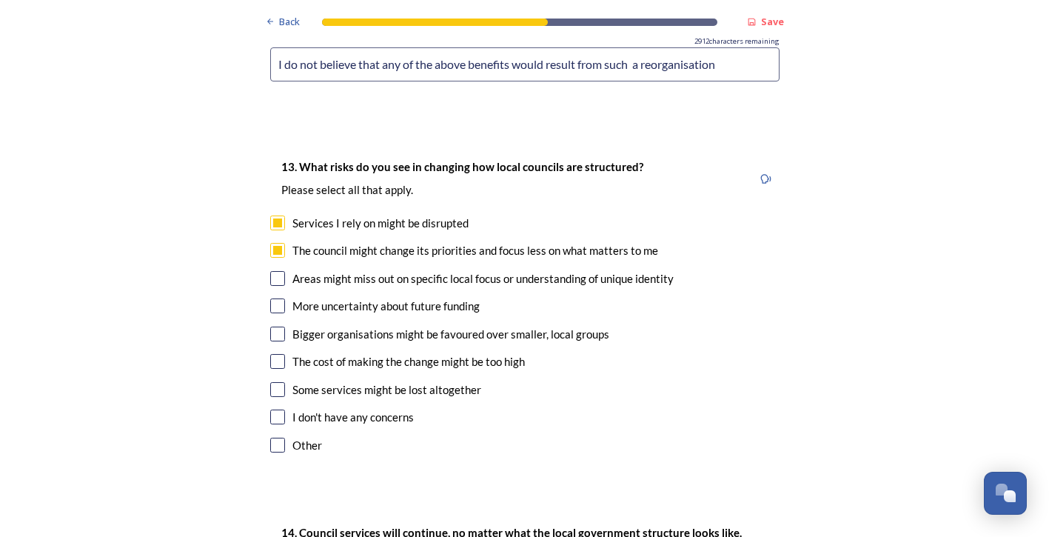
click at [273, 271] on input "checkbox" at bounding box center [277, 278] width 15 height 15
checkbox input "true"
click at [272, 326] on input "checkbox" at bounding box center [277, 333] width 15 height 15
checkbox input "true"
click at [272, 354] on input "checkbox" at bounding box center [277, 361] width 15 height 15
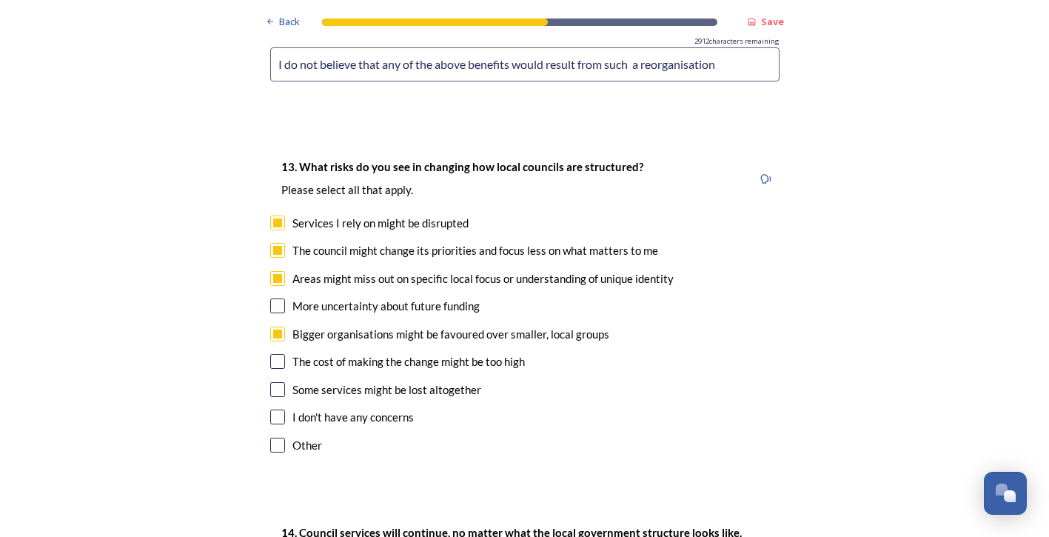
checkbox input "true"
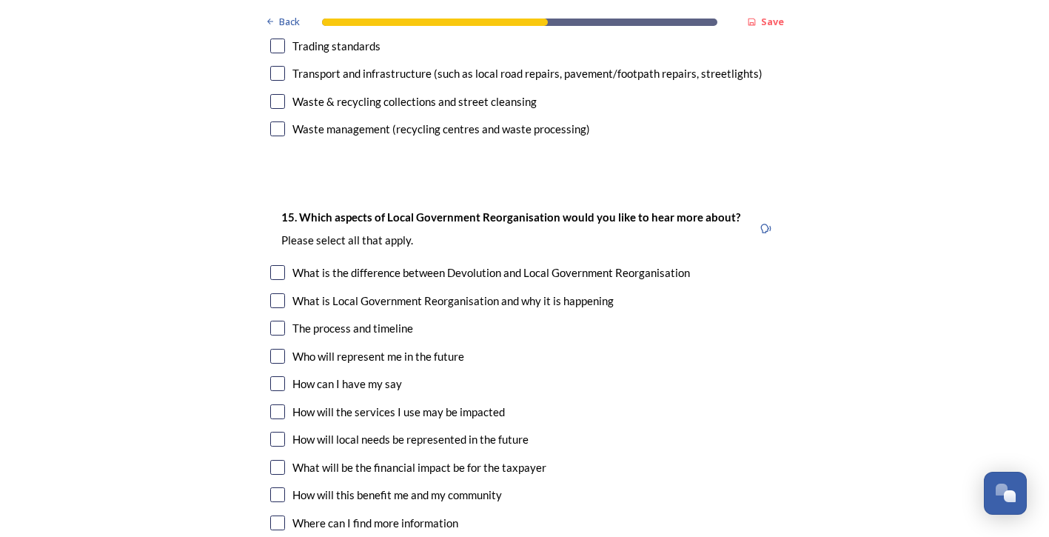
scroll to position [4116, 0]
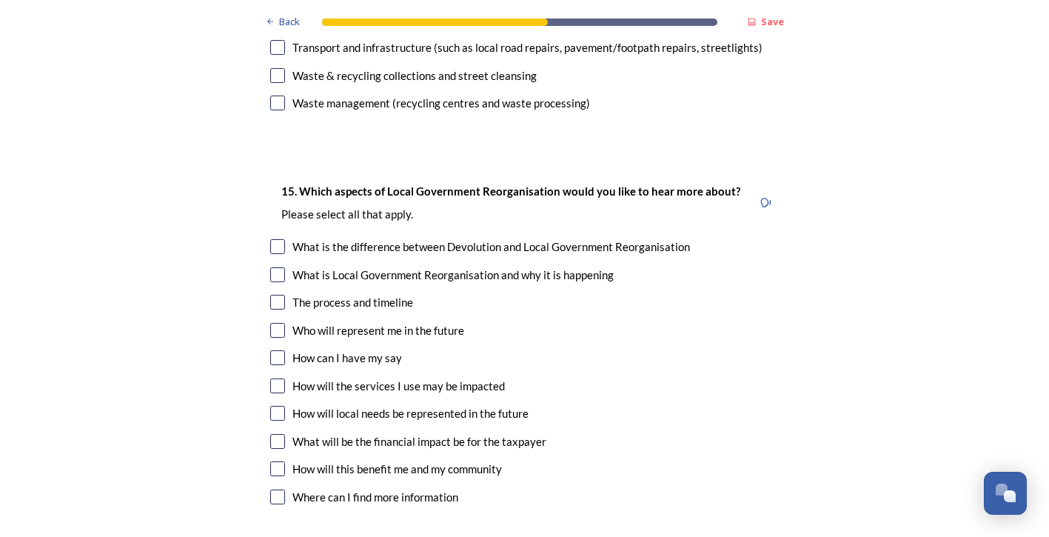
click at [271, 461] on input "checkbox" at bounding box center [277, 468] width 15 height 15
checkbox input "true"
click at [270, 434] on input "checkbox" at bounding box center [277, 441] width 15 height 15
checkbox input "true"
click at [270, 406] on input "checkbox" at bounding box center [277, 413] width 15 height 15
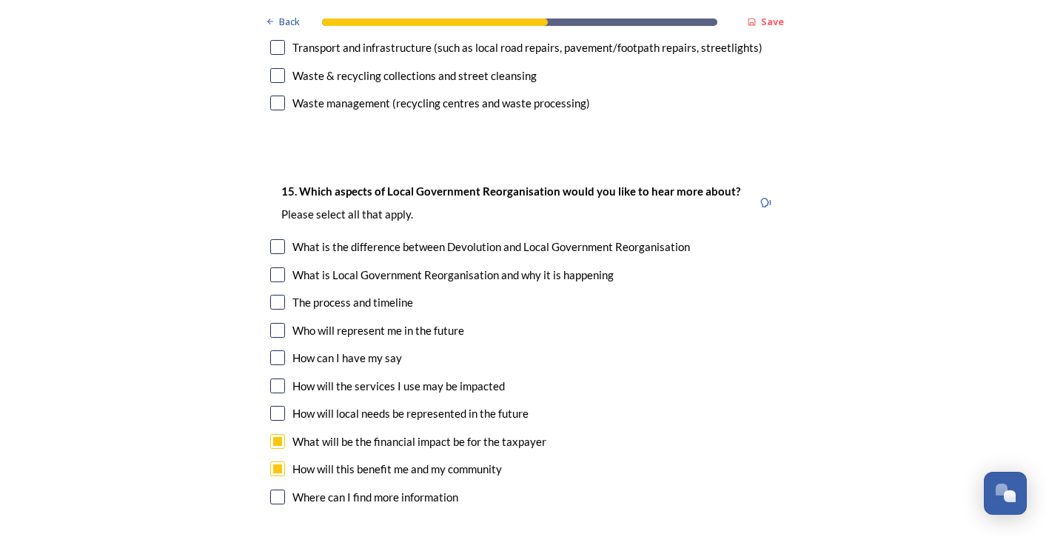
checkbox input "true"
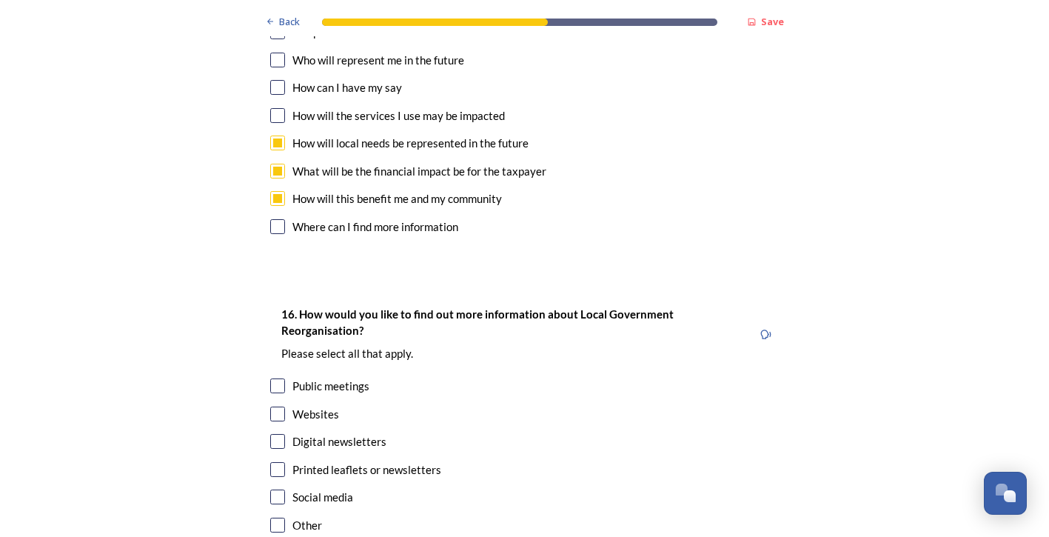
scroll to position [4412, 0]
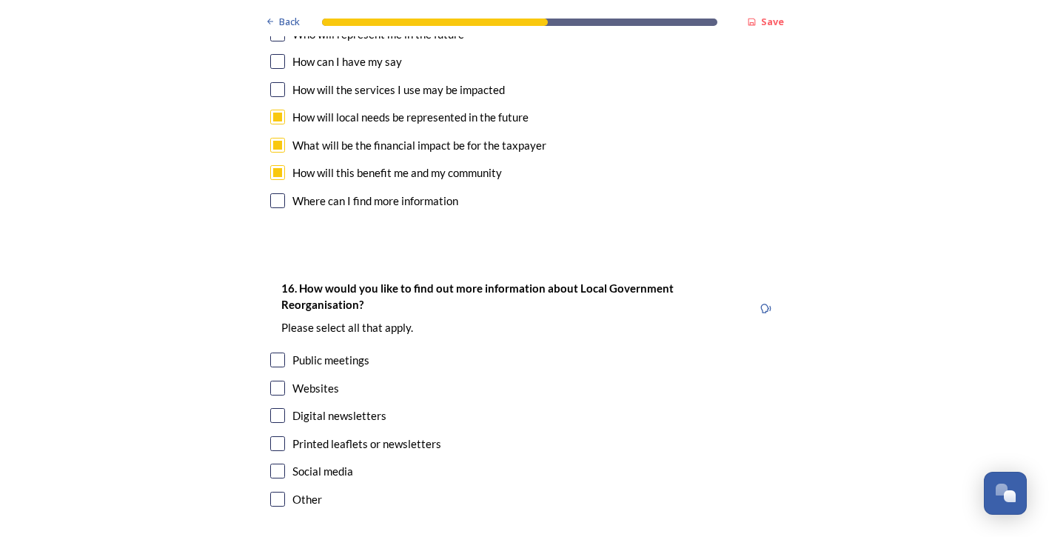
click at [271, 352] on input "checkbox" at bounding box center [277, 359] width 15 height 15
checkbox input "true"
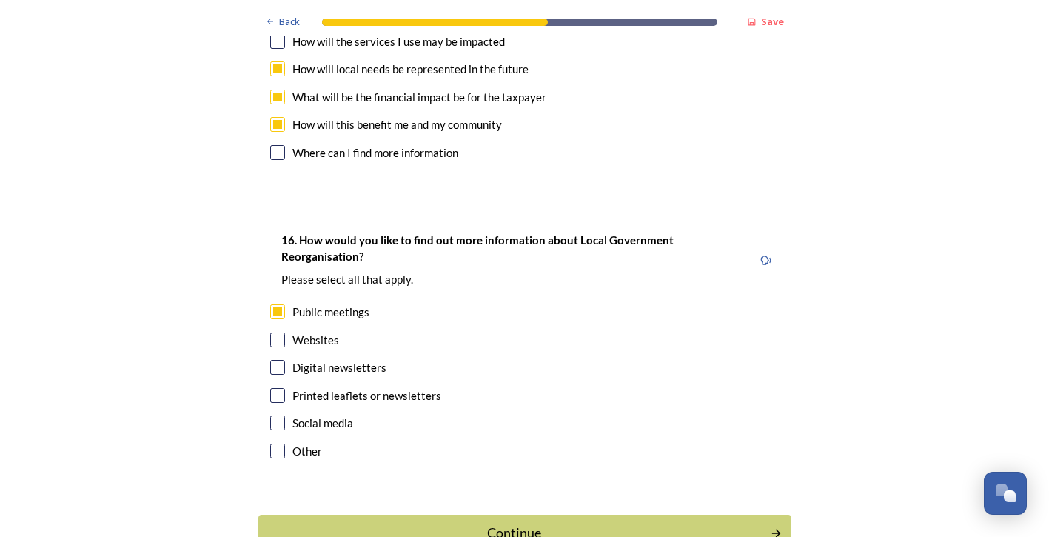
scroll to position [4486, 0]
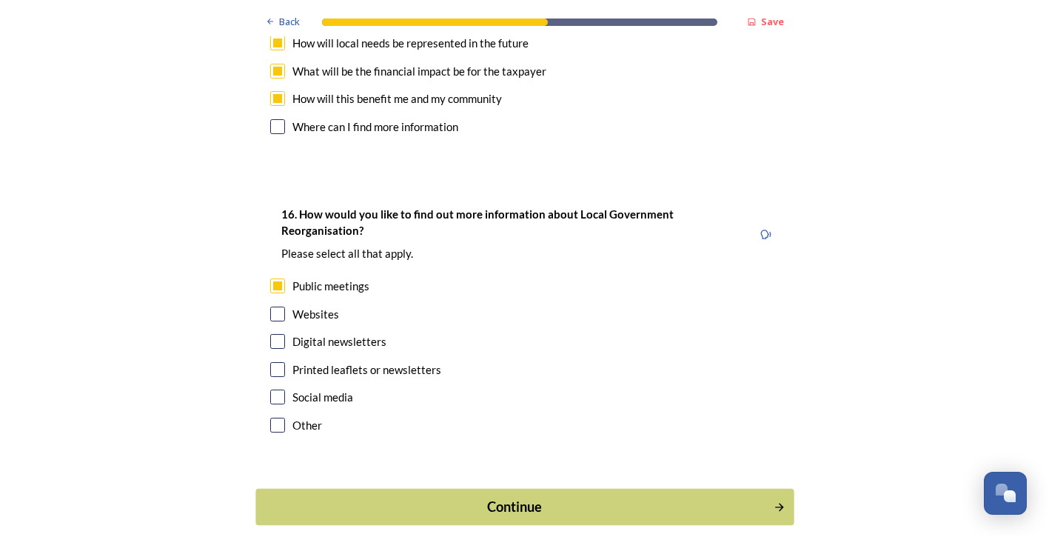
click at [508, 497] on div "Continue" at bounding box center [514, 507] width 501 height 20
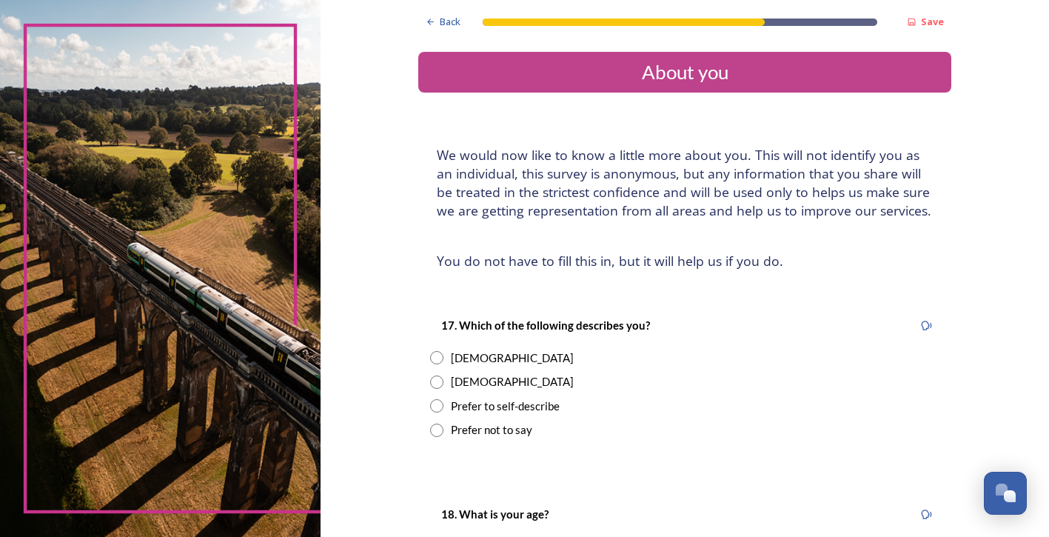
click at [433, 382] on input "radio" at bounding box center [436, 381] width 13 height 13
radio input "true"
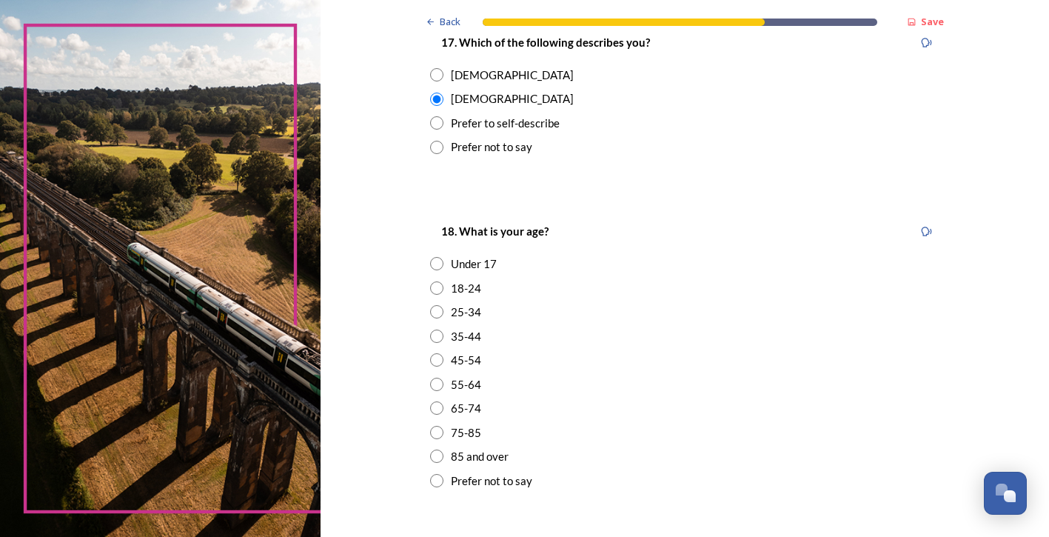
scroll to position [296, 0]
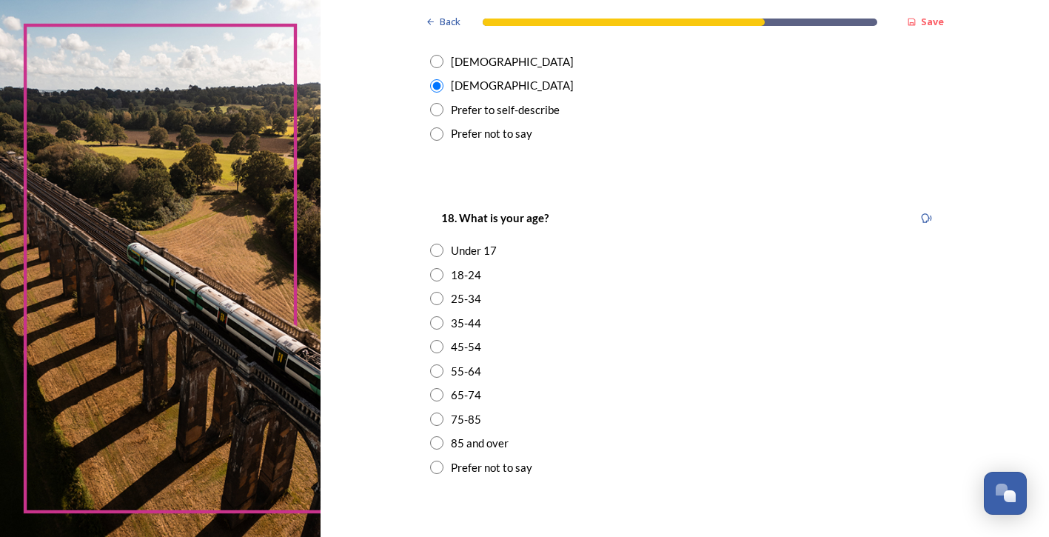
click at [430, 396] on input "radio" at bounding box center [436, 394] width 13 height 13
radio input "true"
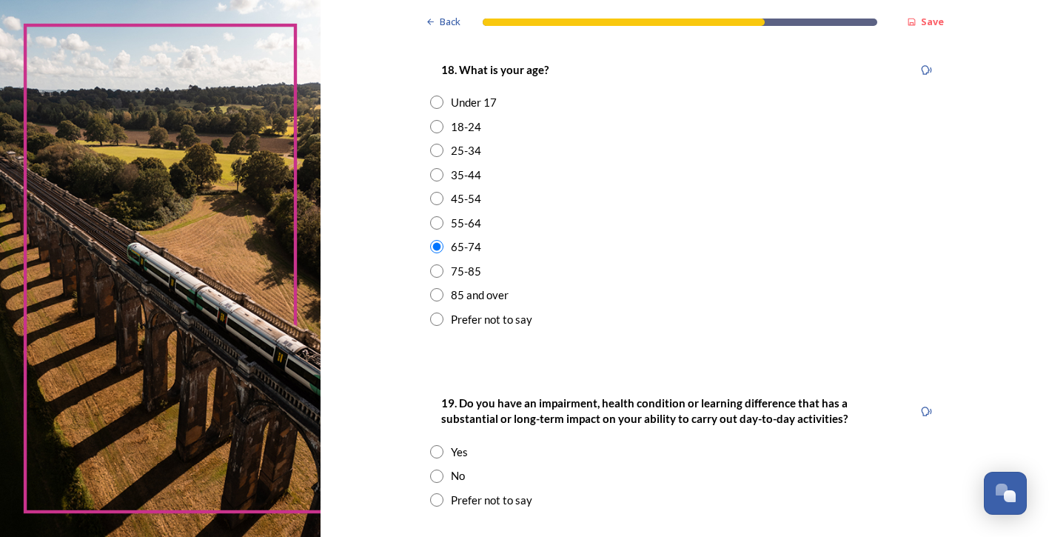
scroll to position [518, 0]
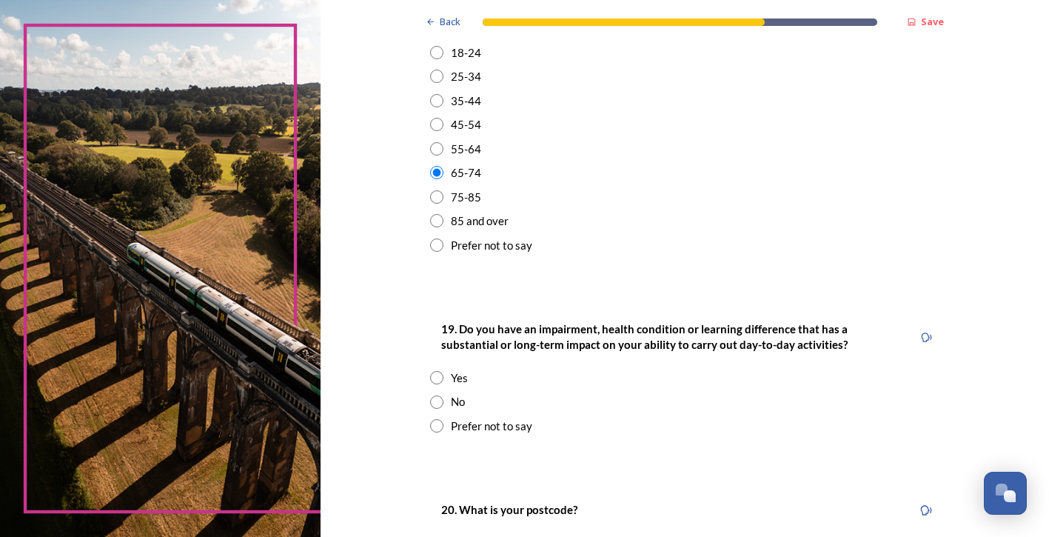
click at [432, 403] on input "radio" at bounding box center [436, 401] width 13 height 13
radio input "true"
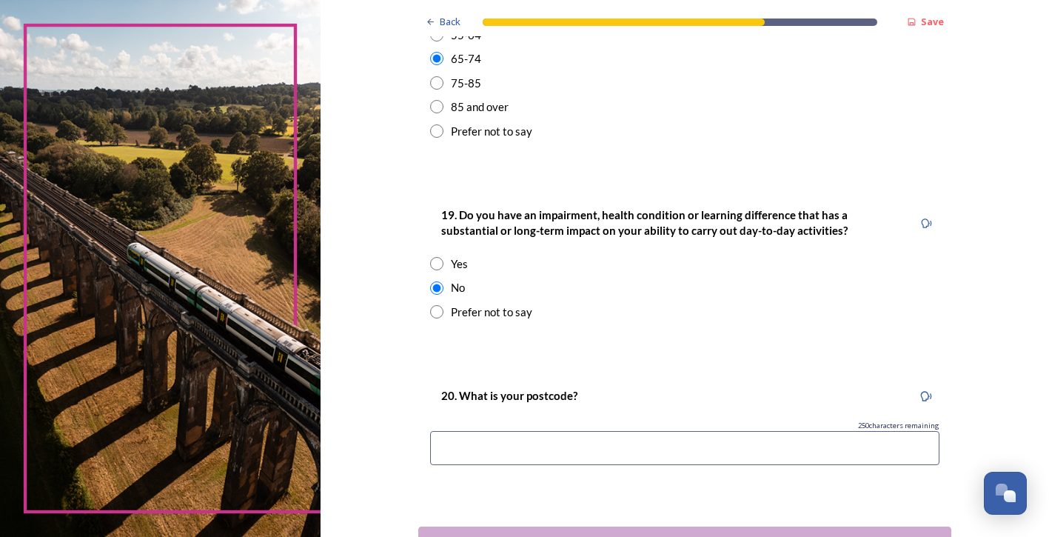
scroll to position [666, 0]
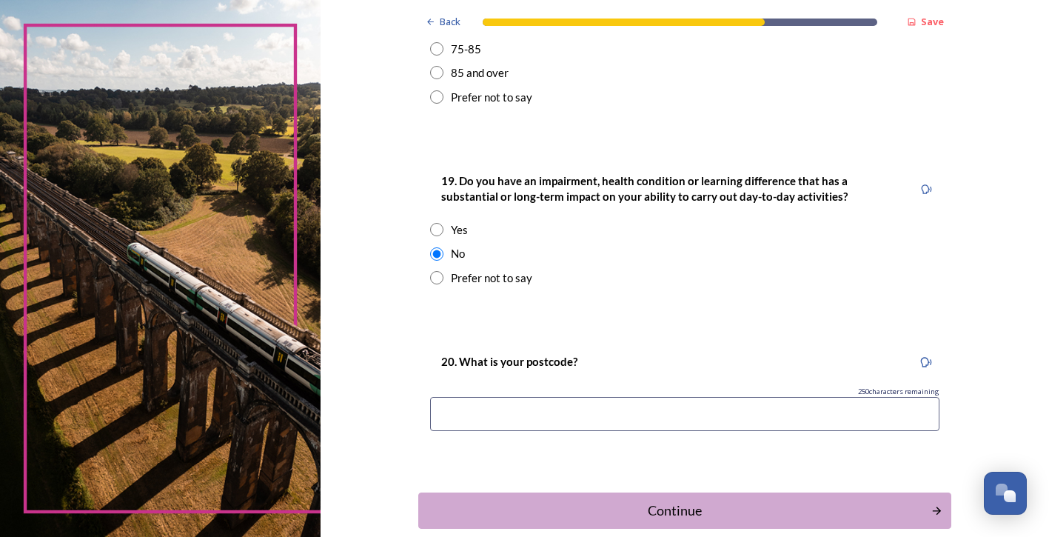
click at [463, 416] on input at bounding box center [684, 414] width 509 height 34
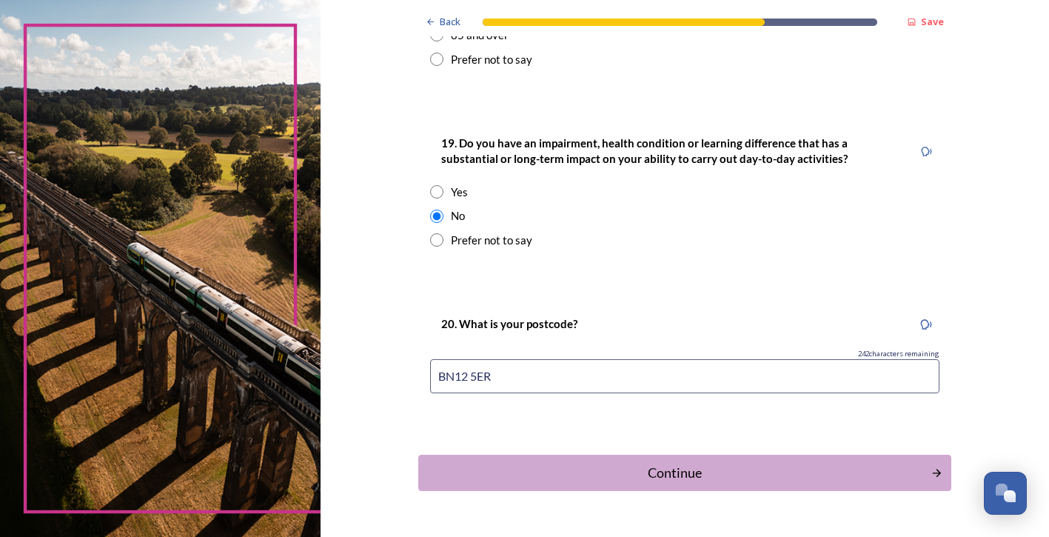
scroll to position [740, 0]
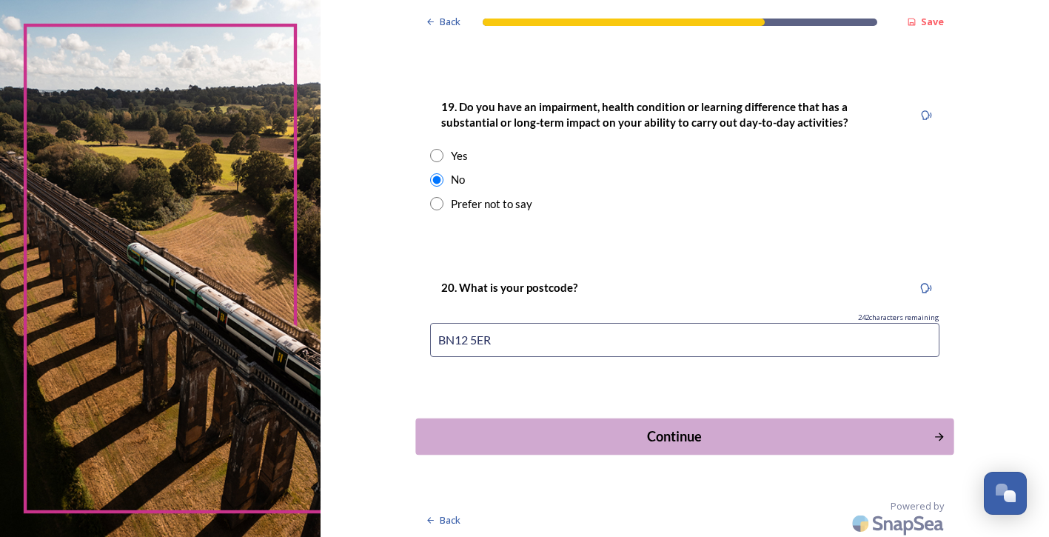
type input "BN12 5ER"
click at [664, 440] on div "Continue" at bounding box center [674, 436] width 501 height 20
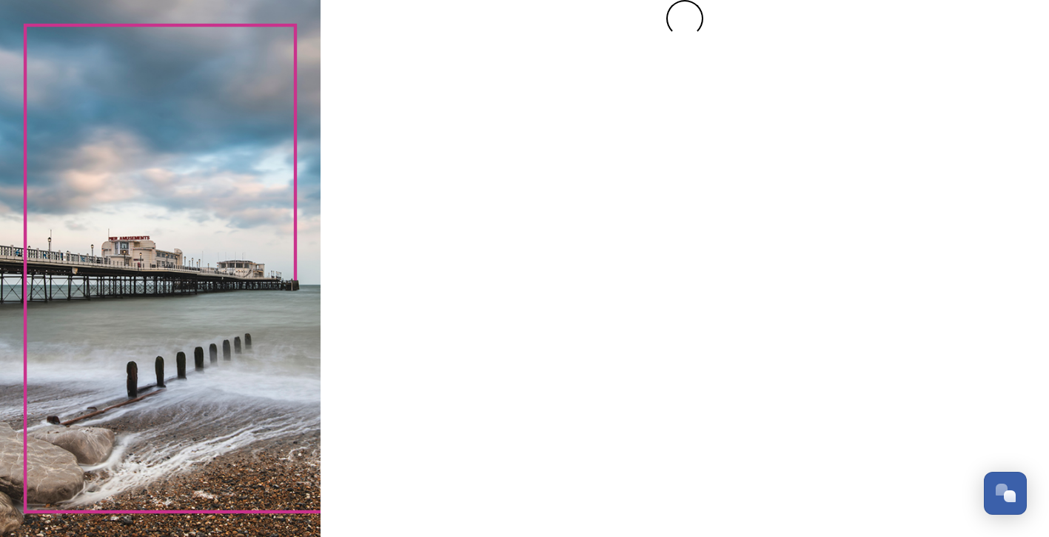
scroll to position [0, 0]
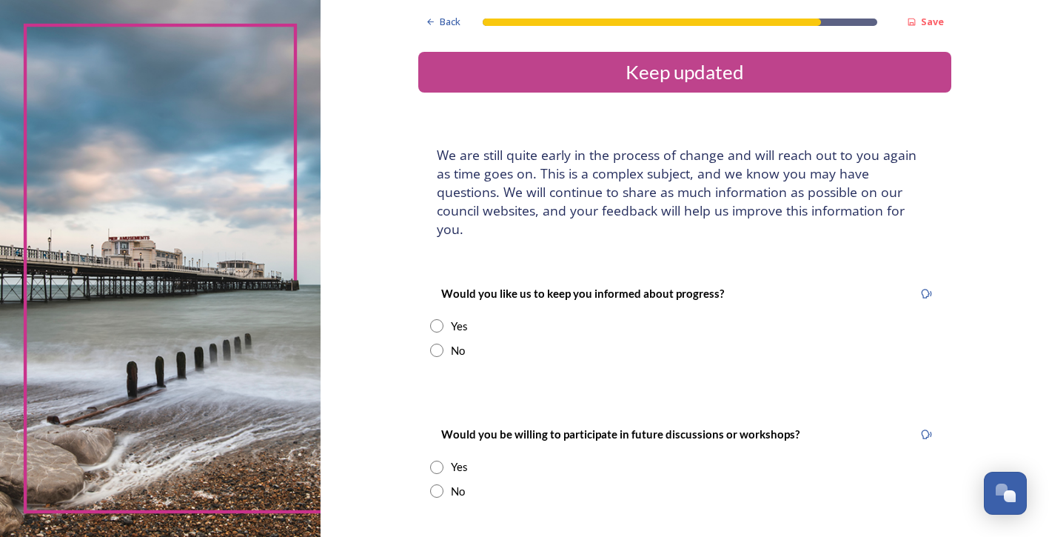
click at [434, 344] on input "radio" at bounding box center [436, 350] width 13 height 13
radio input "true"
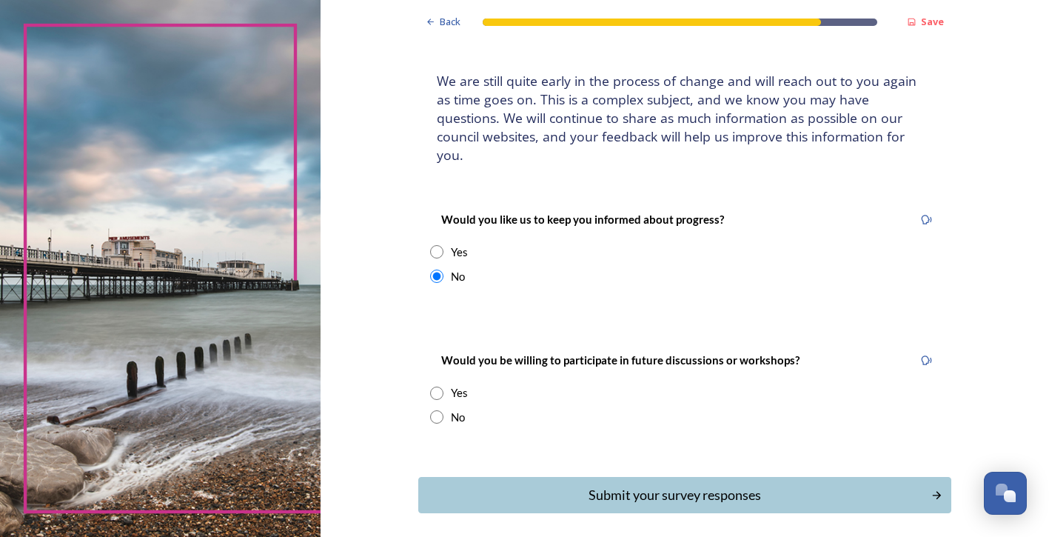
scroll to position [118, 0]
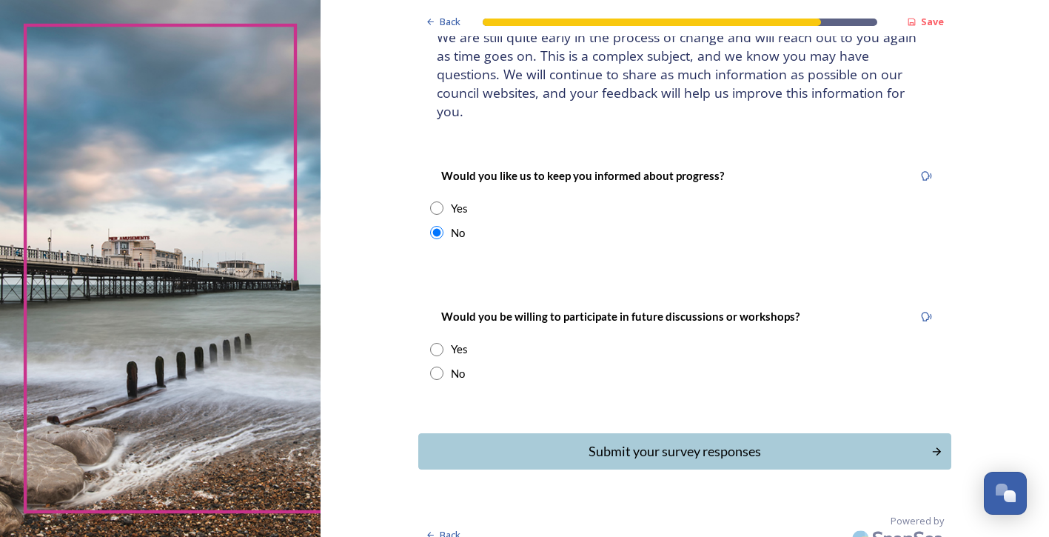
click at [432, 366] on input "radio" at bounding box center [436, 372] width 13 height 13
radio input "true"
click at [634, 441] on div "Submit your survey responses" at bounding box center [674, 451] width 501 height 20
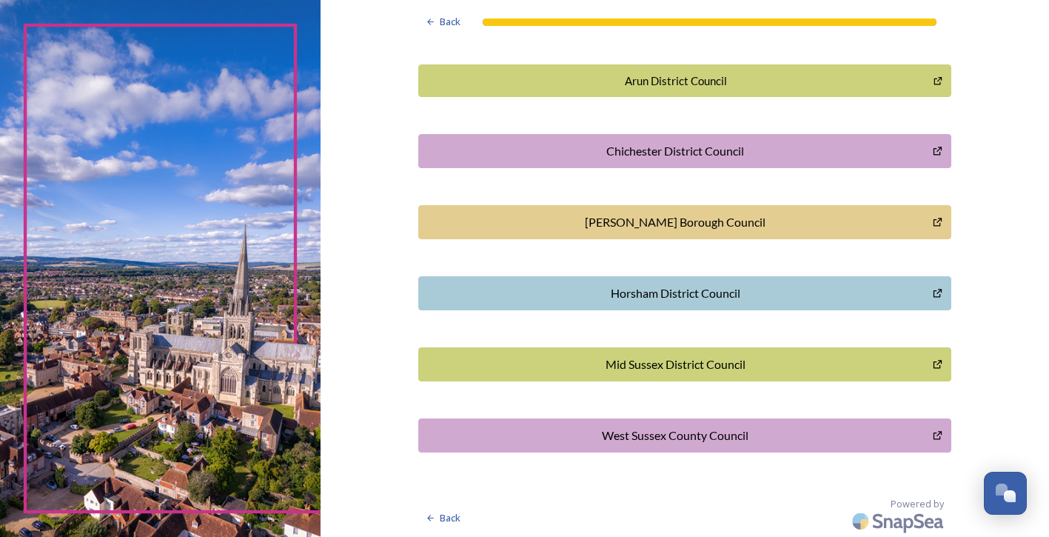
scroll to position [417, 0]
